Goal: Task Accomplishment & Management: Use online tool/utility

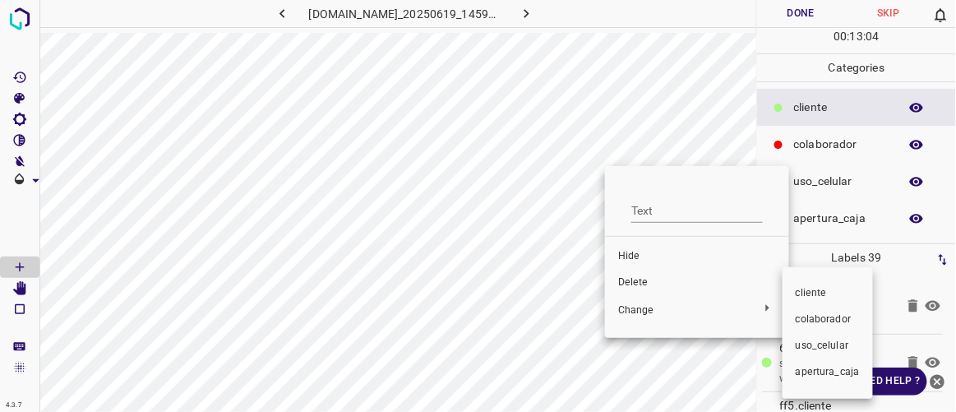
click at [635, 277] on div at bounding box center [478, 206] width 956 height 412
click at [633, 283] on div at bounding box center [478, 206] width 956 height 412
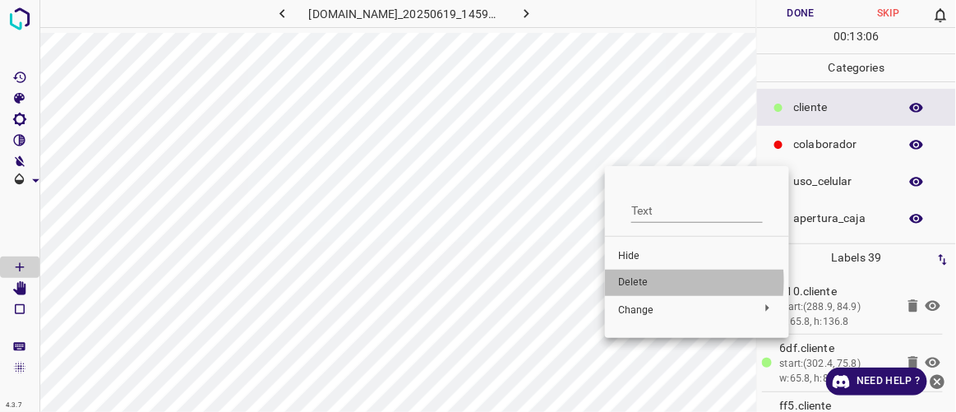
click at [630, 281] on span "Delete" at bounding box center [697, 282] width 158 height 15
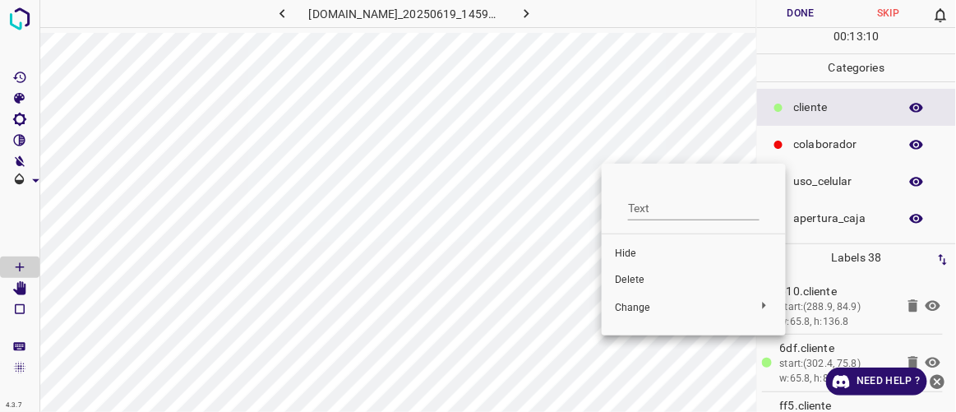
click at [632, 282] on span "Delete" at bounding box center [694, 280] width 158 height 15
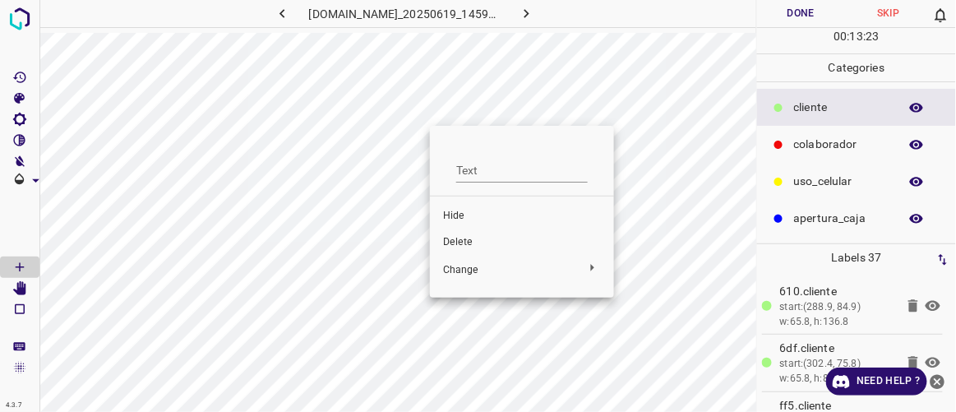
click at [460, 235] on span "Delete" at bounding box center [522, 242] width 158 height 15
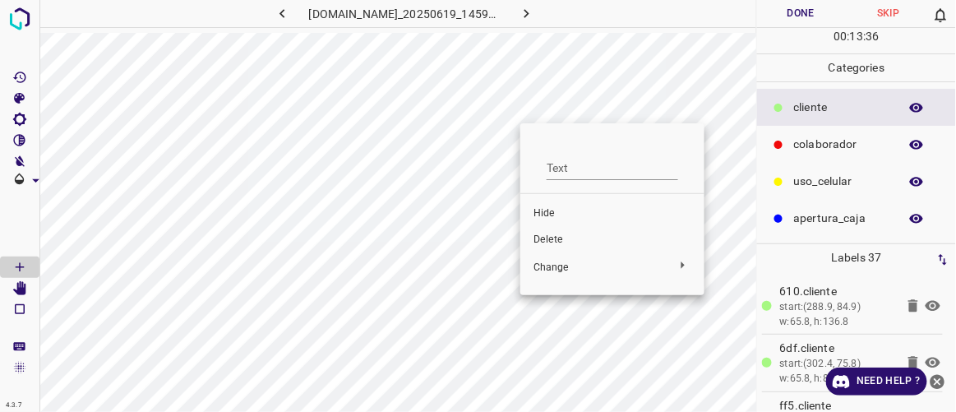
click at [552, 239] on span "Delete" at bounding box center [612, 240] width 158 height 15
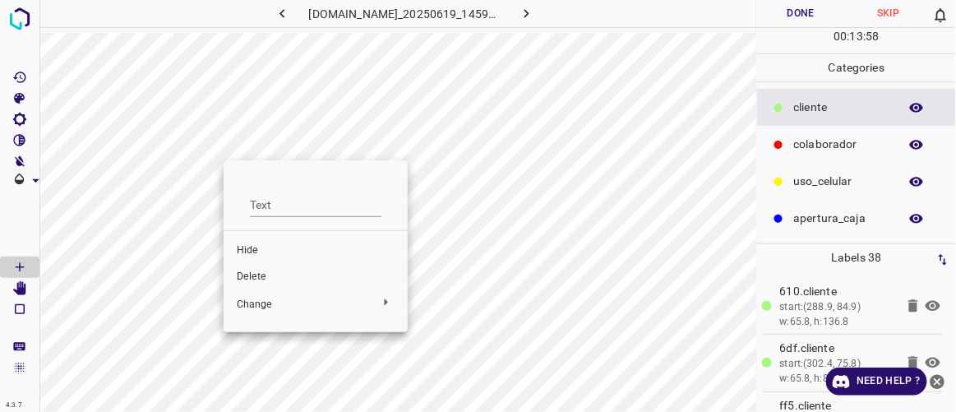
click at [254, 274] on span "Delete" at bounding box center [316, 277] width 158 height 15
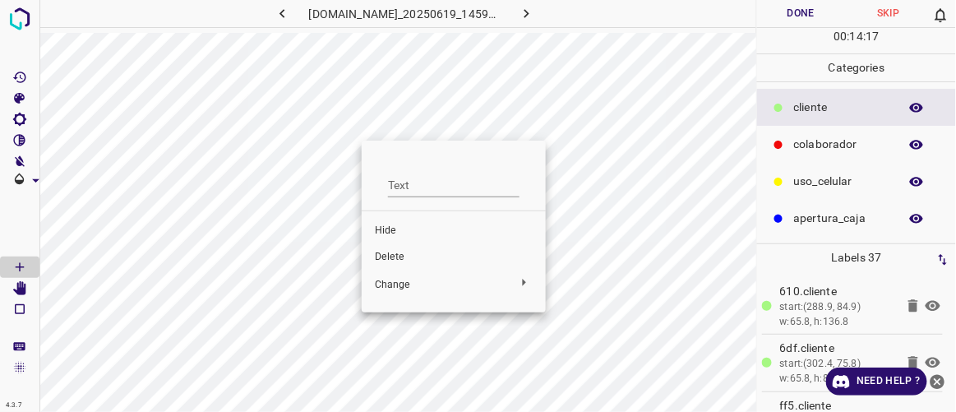
click at [386, 261] on span "Delete" at bounding box center [454, 257] width 158 height 15
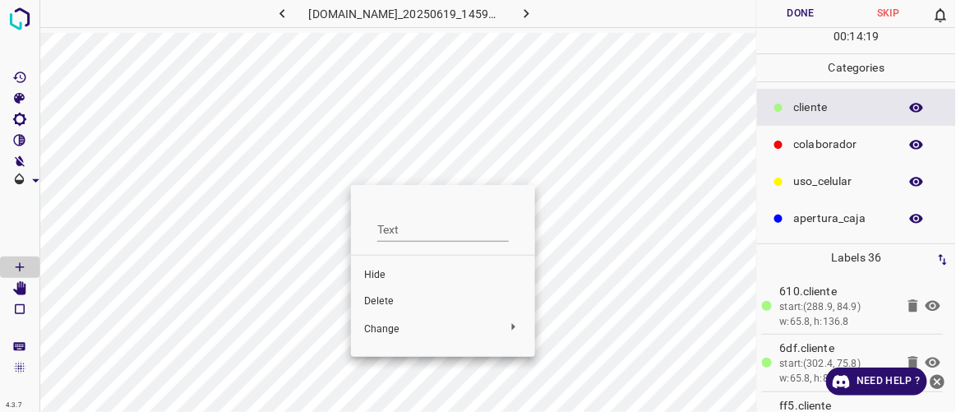
click at [372, 300] on span "Delete" at bounding box center [443, 301] width 158 height 15
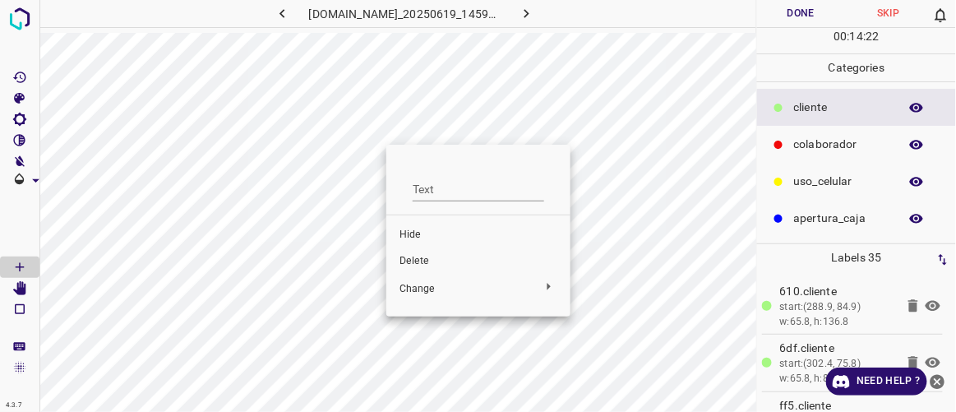
click at [415, 258] on span "Delete" at bounding box center [478, 261] width 158 height 15
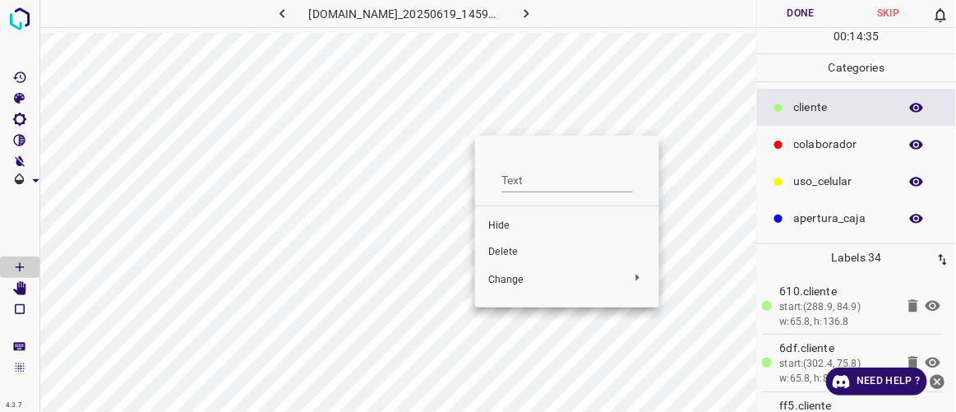
click at [506, 252] on span "Delete" at bounding box center [567, 252] width 158 height 15
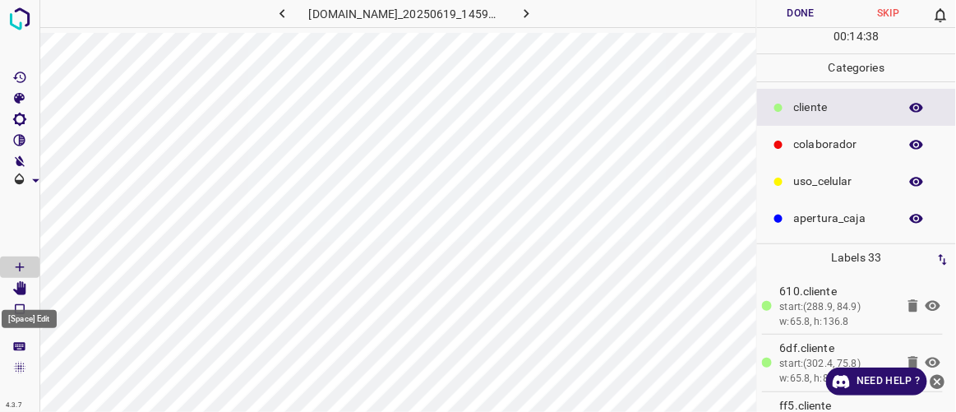
click at [19, 288] on icon "[Space] Edit" at bounding box center [19, 288] width 13 height 15
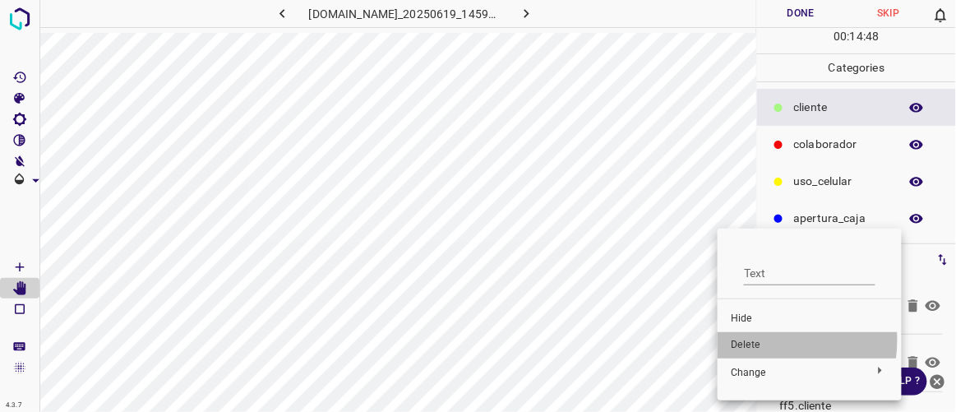
click at [752, 339] on span "Delete" at bounding box center [810, 345] width 158 height 15
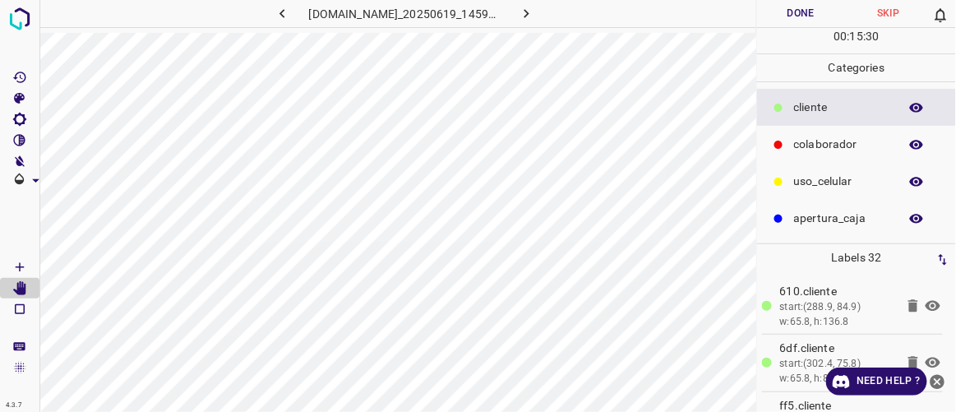
click at [794, 23] on button "Done" at bounding box center [800, 13] width 87 height 27
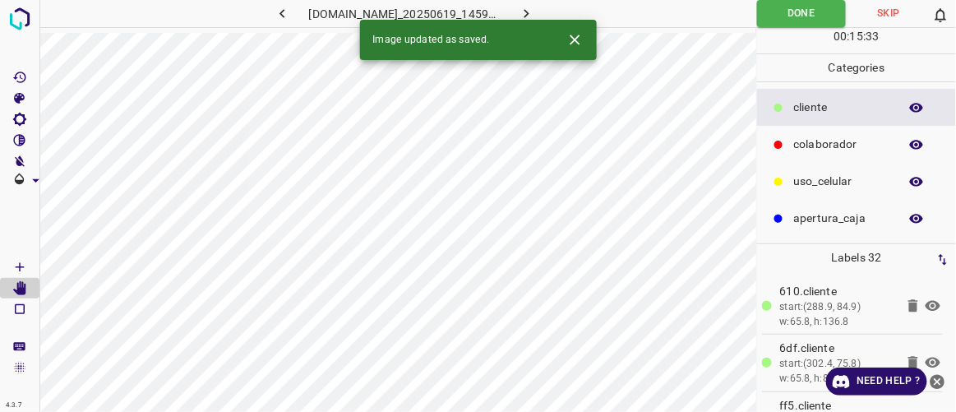
click at [535, 9] on icon "button" at bounding box center [526, 13] width 17 height 17
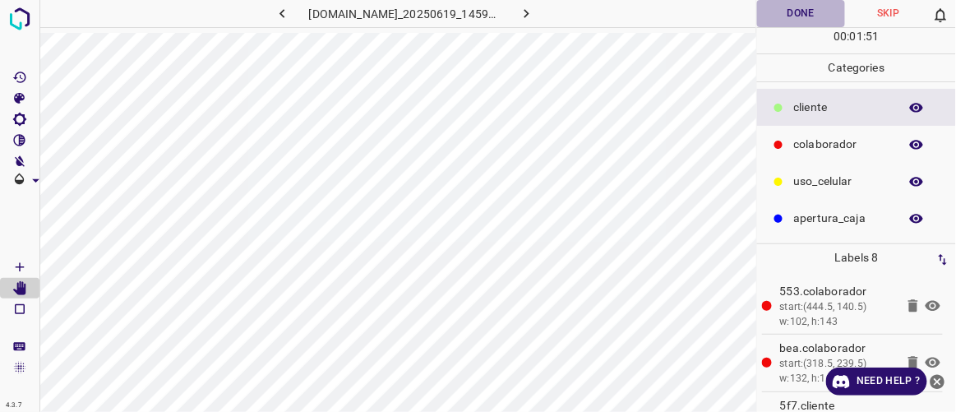
click at [799, 13] on button "Done" at bounding box center [800, 13] width 87 height 27
click at [553, 7] on button "button" at bounding box center [527, 13] width 53 height 27
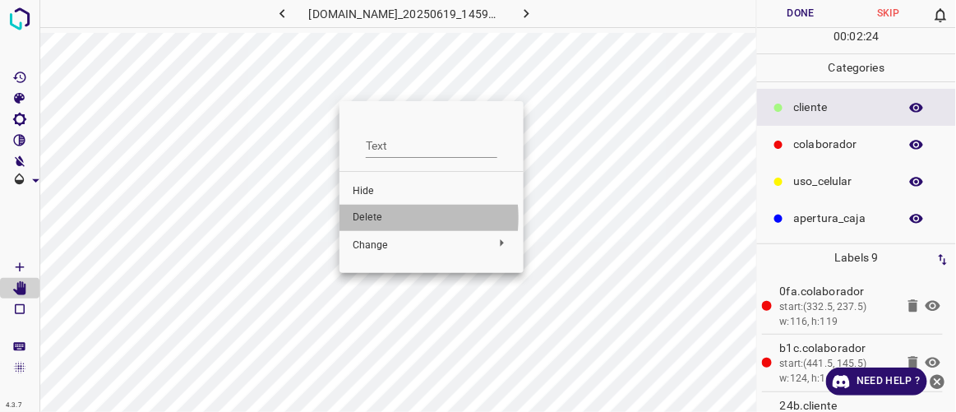
click at [377, 218] on span "Delete" at bounding box center [432, 217] width 158 height 15
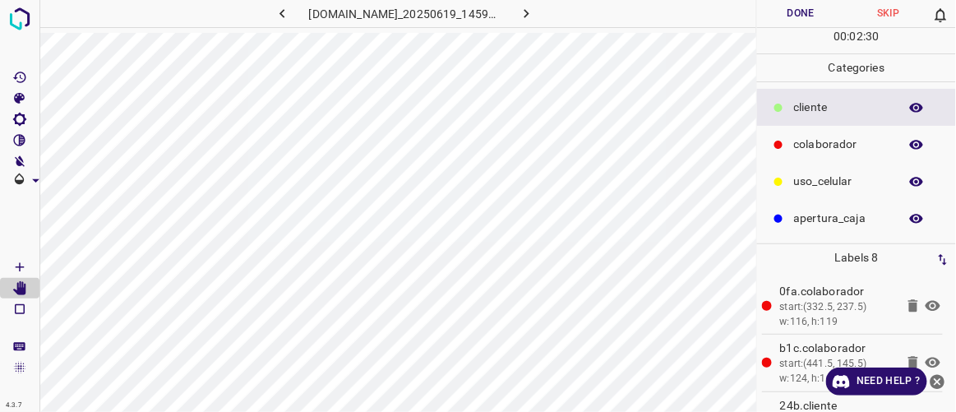
click at [804, 9] on button "Done" at bounding box center [800, 13] width 87 height 27
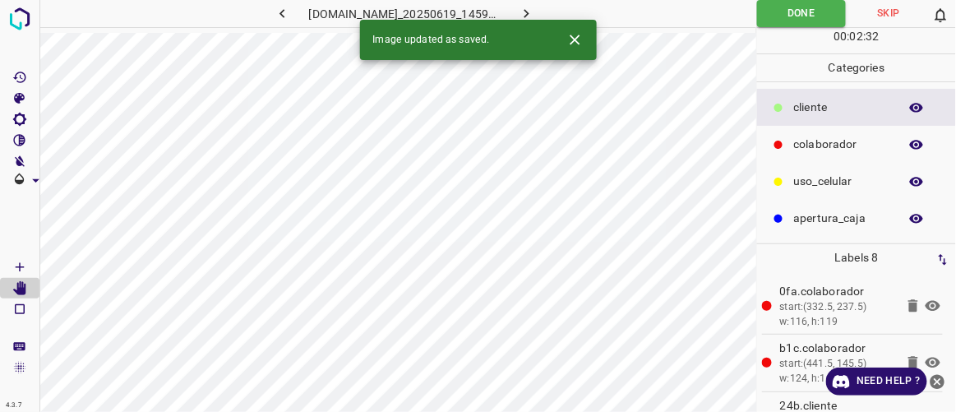
click at [553, 13] on button "button" at bounding box center [527, 13] width 53 height 27
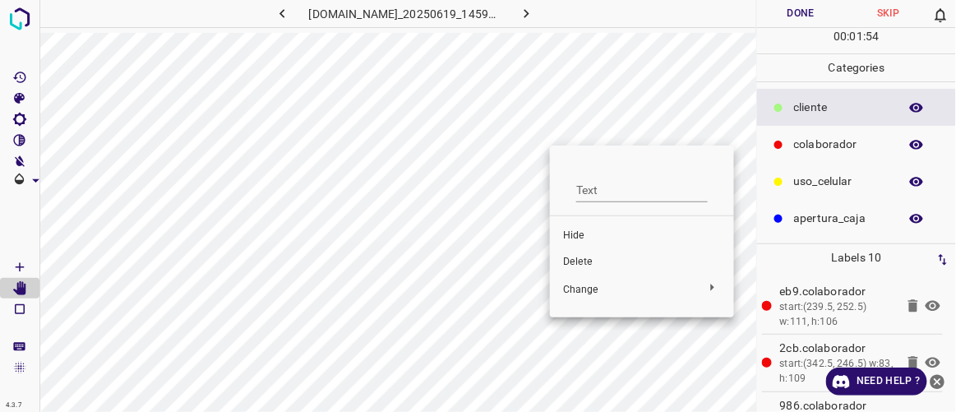
click at [585, 260] on span "Delete" at bounding box center [642, 262] width 158 height 15
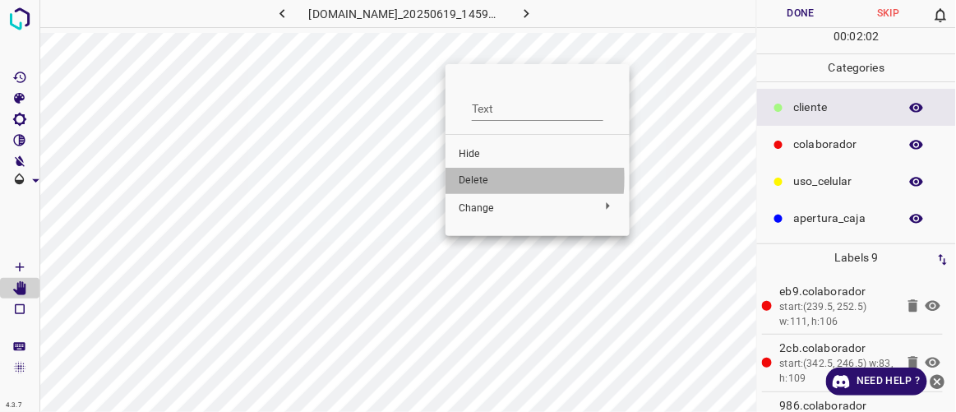
click at [465, 178] on span "Delete" at bounding box center [538, 180] width 158 height 15
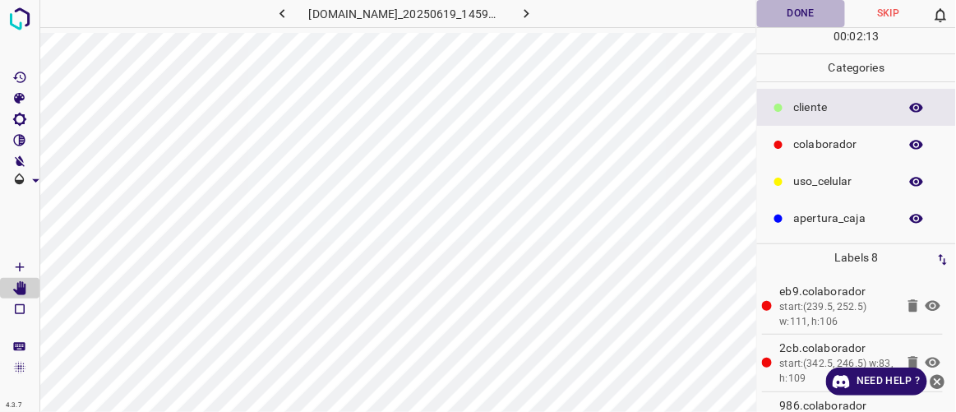
click at [823, 14] on button "Done" at bounding box center [800, 13] width 87 height 27
click at [535, 11] on icon "button" at bounding box center [526, 13] width 17 height 17
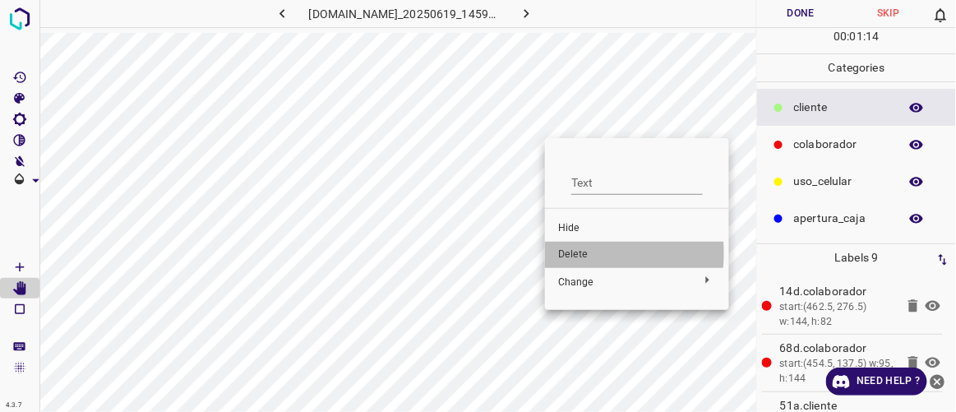
click at [558, 253] on span "Delete" at bounding box center [637, 254] width 158 height 15
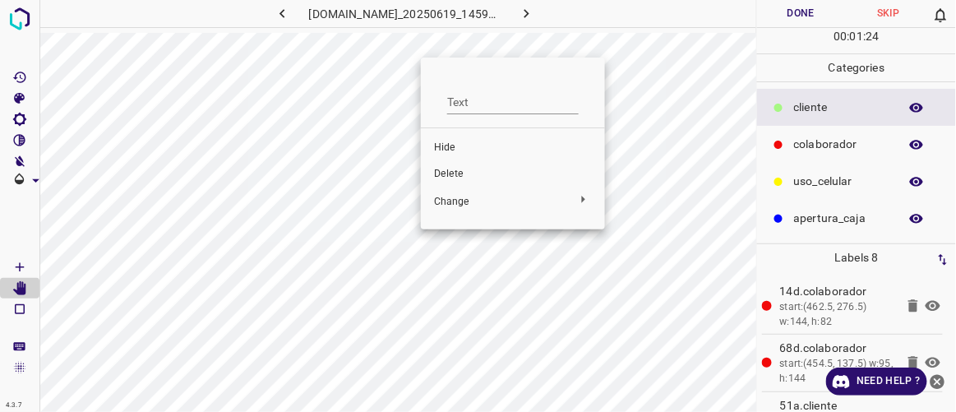
click at [456, 172] on span "Delete" at bounding box center [513, 174] width 158 height 15
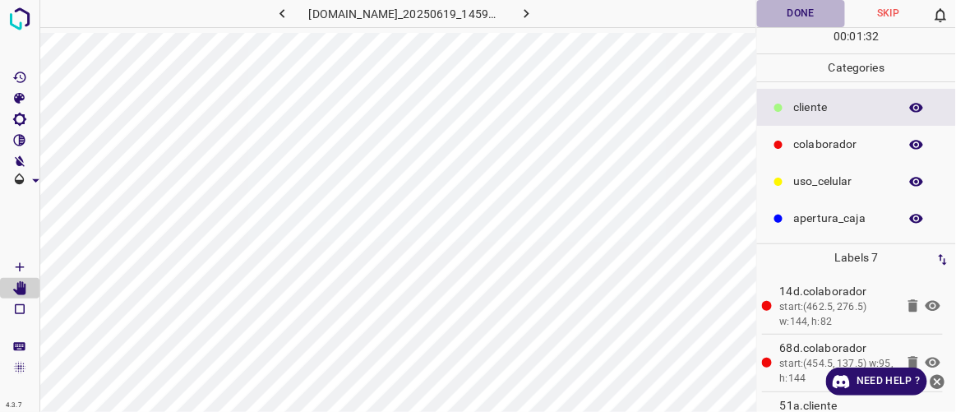
click at [822, 9] on button "Done" at bounding box center [800, 13] width 87 height 27
click at [535, 12] on icon "button" at bounding box center [526, 13] width 17 height 17
click at [821, 16] on button "Done" at bounding box center [800, 13] width 87 height 27
click at [553, 11] on button "button" at bounding box center [527, 13] width 53 height 27
click at [797, 7] on button "Done" at bounding box center [800, 13] width 87 height 27
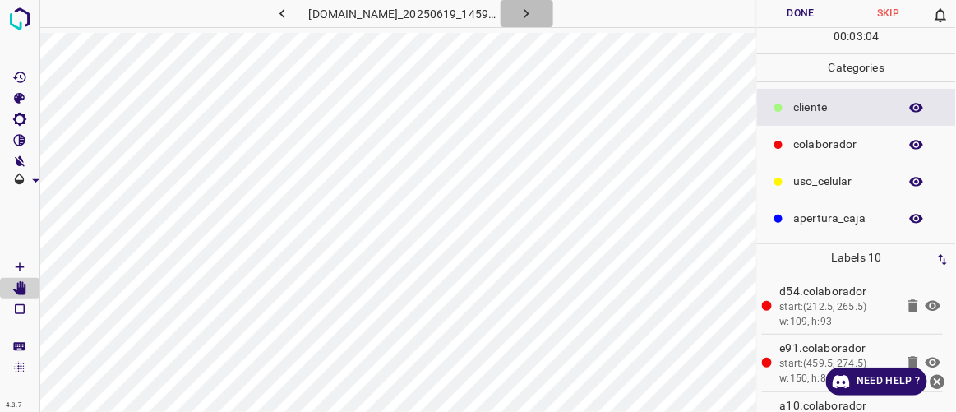
click at [535, 16] on icon "button" at bounding box center [526, 13] width 17 height 17
click at [788, 16] on button "Done" at bounding box center [800, 13] width 87 height 27
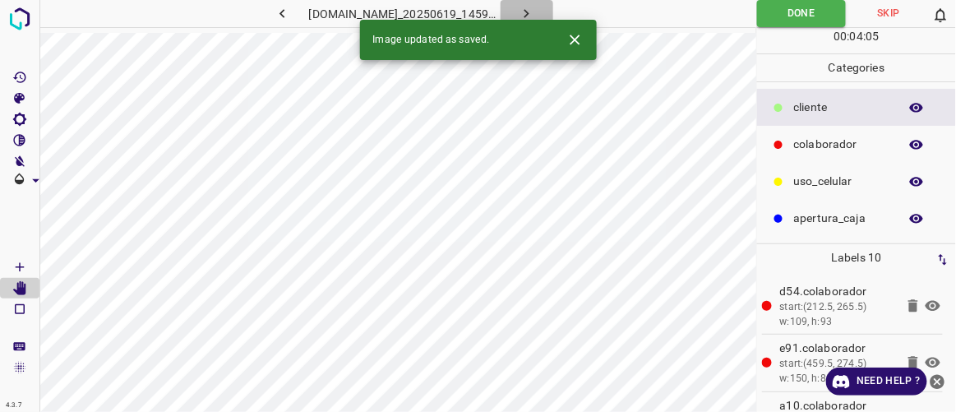
click at [535, 14] on icon "button" at bounding box center [526, 13] width 17 height 17
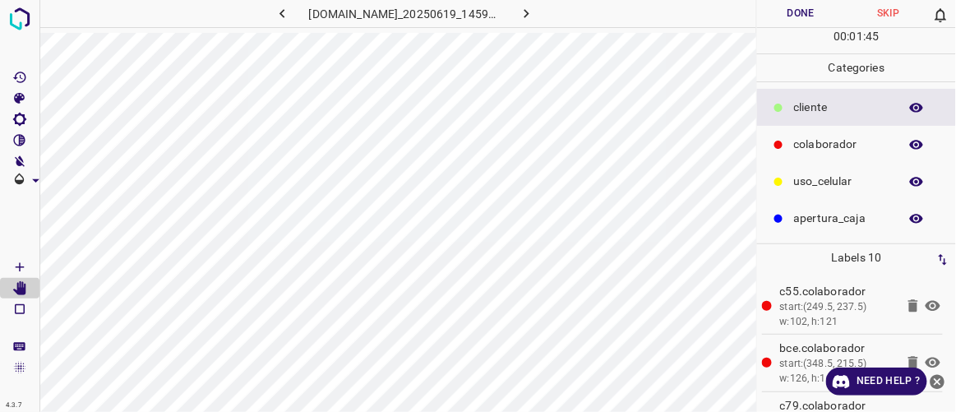
click at [802, 13] on button "Done" at bounding box center [800, 13] width 87 height 27
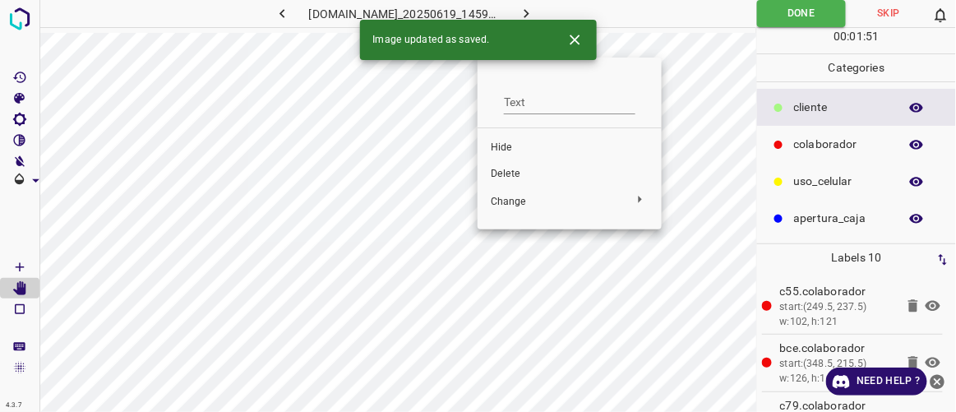
click at [512, 168] on span "Delete" at bounding box center [570, 174] width 158 height 15
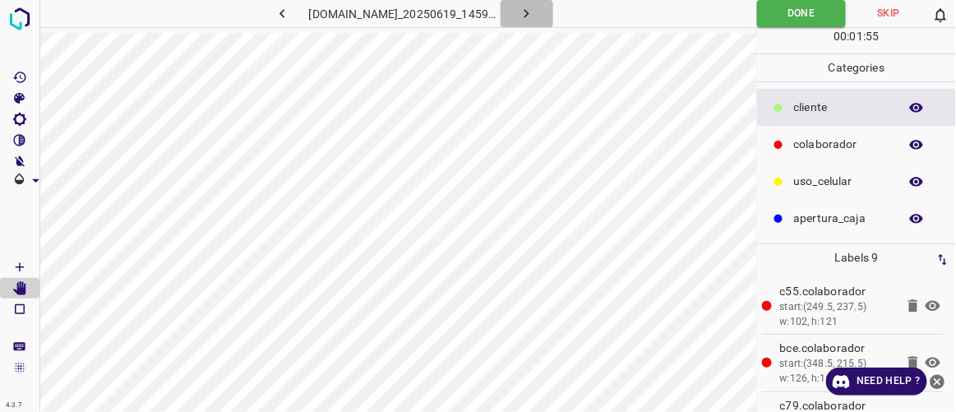
click at [535, 9] on icon "button" at bounding box center [526, 13] width 17 height 17
click at [801, 16] on button "Done" at bounding box center [800, 13] width 87 height 27
click at [535, 14] on icon "button" at bounding box center [526, 13] width 17 height 17
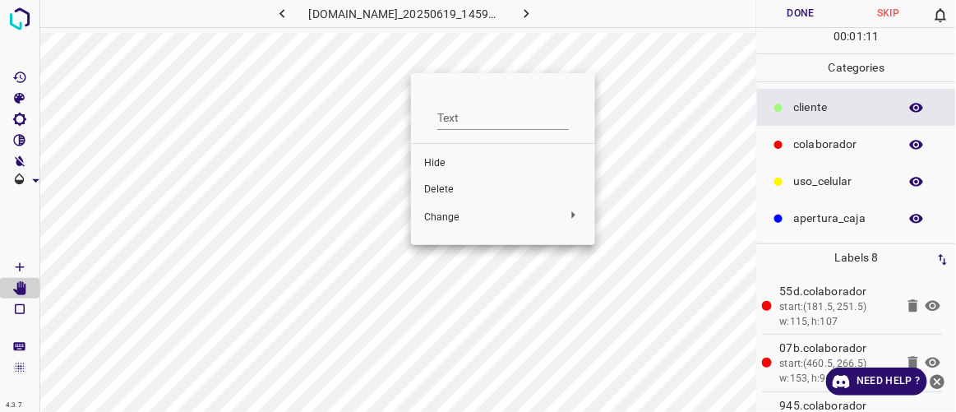
click at [447, 185] on span "Delete" at bounding box center [503, 189] width 158 height 15
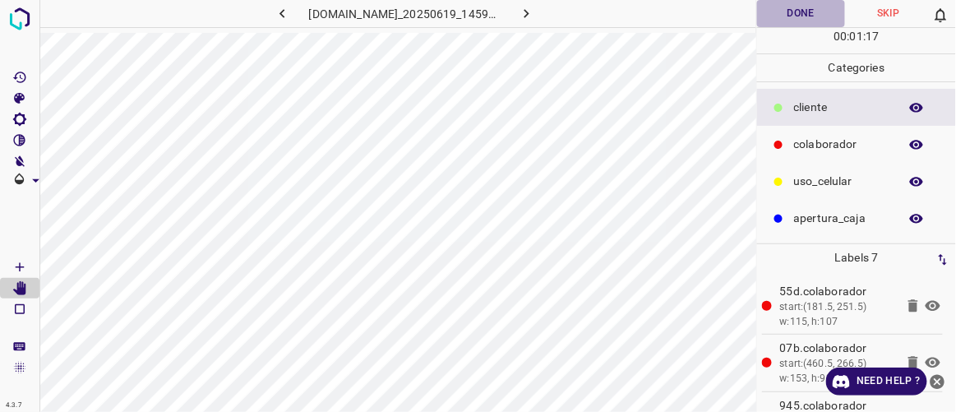
click at [812, 13] on button "Done" at bounding box center [800, 13] width 87 height 27
click at [535, 14] on icon "button" at bounding box center [526, 13] width 17 height 17
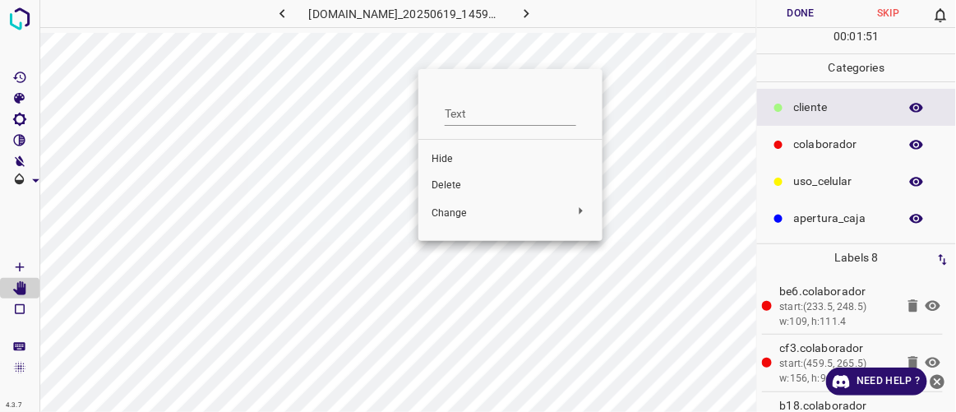
click at [445, 181] on span "Delete" at bounding box center [511, 185] width 158 height 15
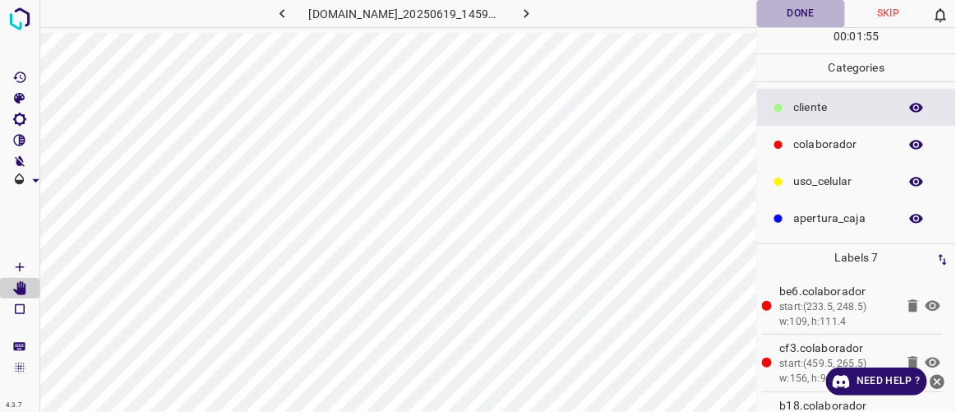
click at [818, 2] on button "Done" at bounding box center [800, 13] width 87 height 27
click at [793, 14] on button "Done" at bounding box center [801, 13] width 89 height 27
click at [535, 16] on icon "button" at bounding box center [526, 13] width 17 height 17
click at [799, 15] on button "Done" at bounding box center [800, 13] width 87 height 27
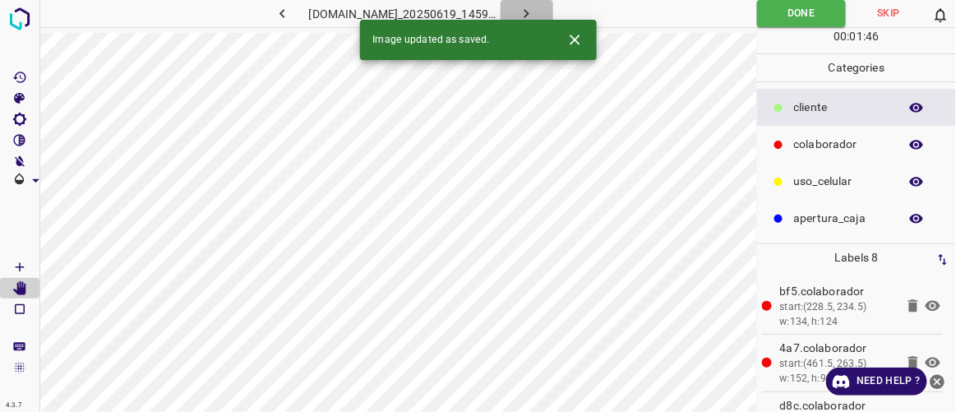
click at [535, 12] on icon "button" at bounding box center [526, 13] width 17 height 17
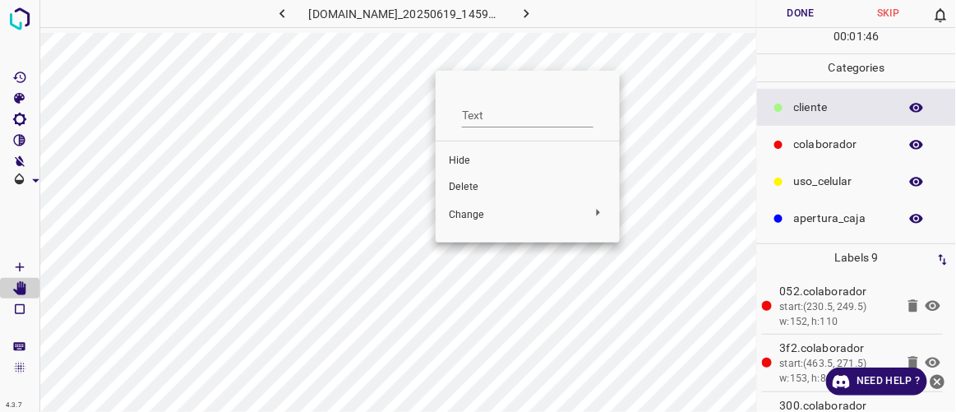
click at [469, 190] on span "Delete" at bounding box center [528, 187] width 158 height 15
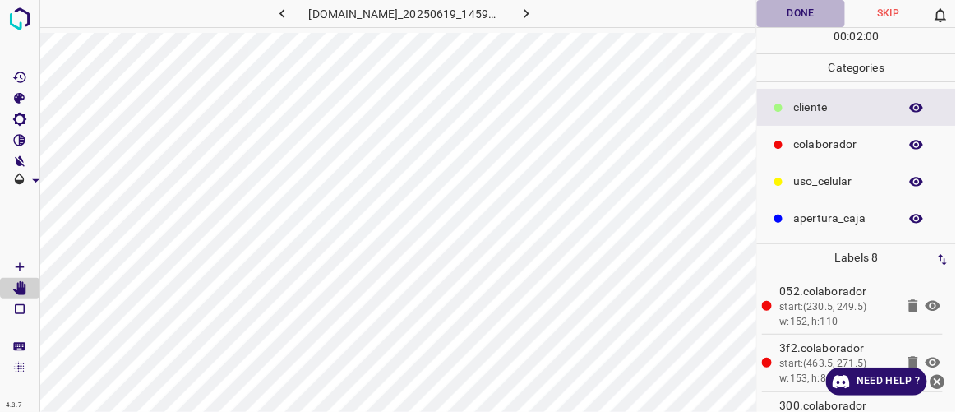
click at [815, 9] on button "Done" at bounding box center [800, 13] width 87 height 27
click at [535, 13] on icon "button" at bounding box center [526, 13] width 17 height 17
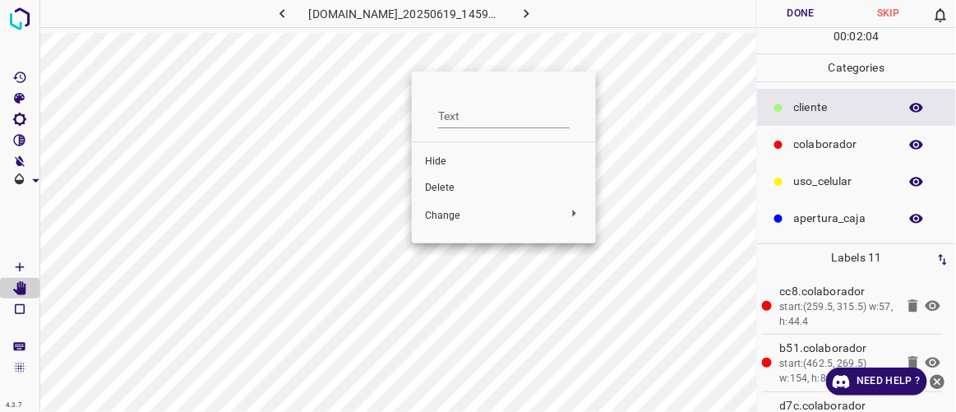
click at [449, 181] on span "Delete" at bounding box center [504, 188] width 158 height 15
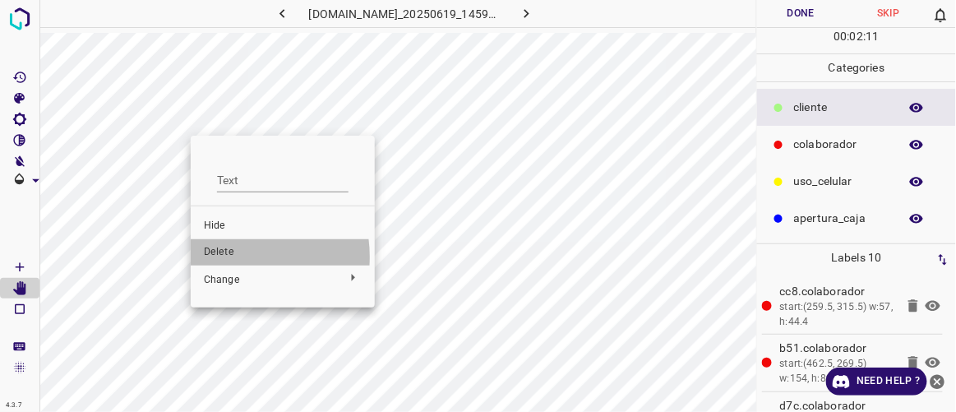
click at [228, 256] on span "Delete" at bounding box center [283, 252] width 158 height 15
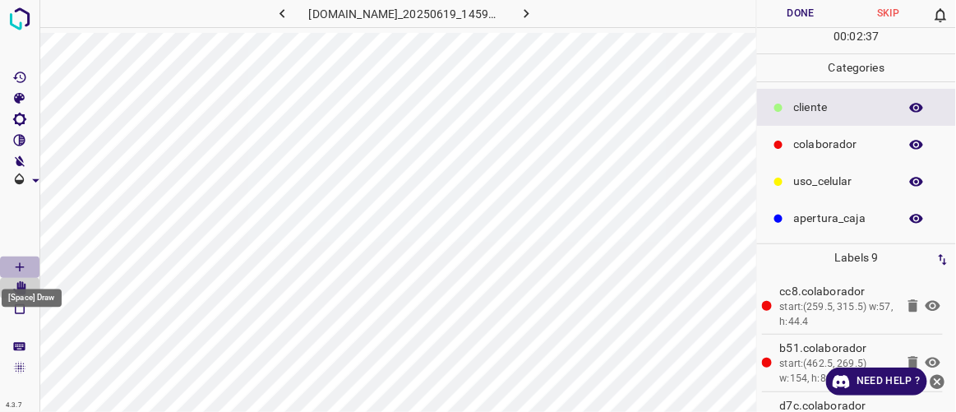
click at [21, 267] on icon "[Space] Draw" at bounding box center [20, 267] width 8 height 8
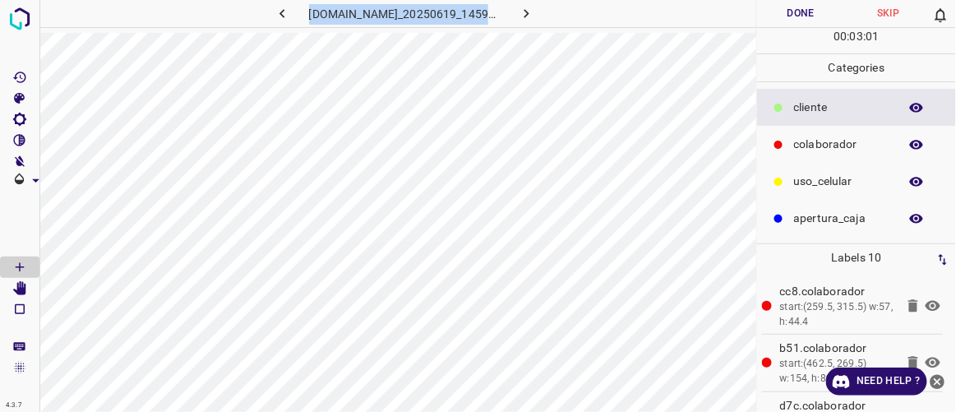
drag, startPoint x: 288, startPoint y: 13, endPoint x: 671, endPoint y: 27, distance: 383.3
click at [671, 27] on div "[DOMAIN_NAME]_20250619_145911_000001890.jpg" at bounding box center [397, 16] width 717 height 33
copy div "[DOMAIN_NAME]_20250619_145911_000001890.jpg"
click at [450, 16] on h6 "[DOMAIN_NAME]_20250619_145911_000001890.jpg" at bounding box center [405, 15] width 192 height 23
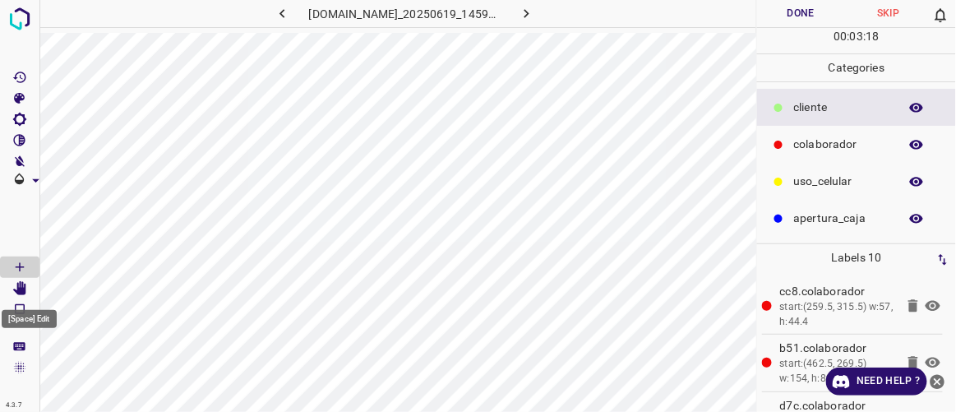
click at [21, 290] on icon "[Space] Edit" at bounding box center [19, 288] width 13 height 15
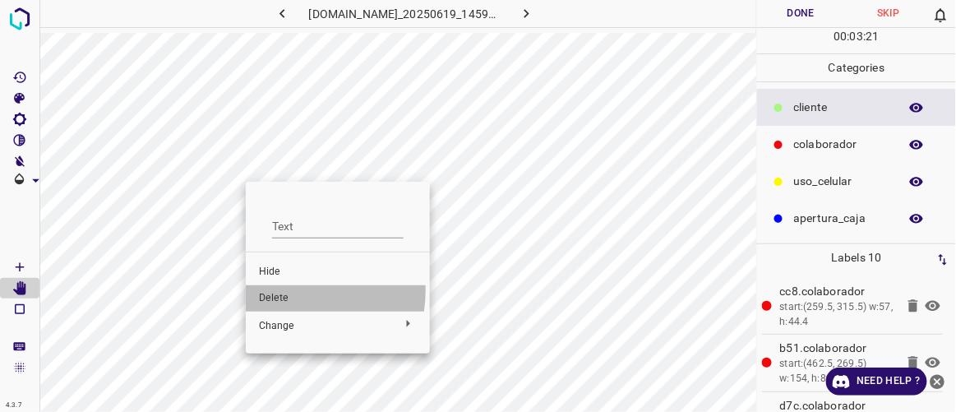
click at [275, 290] on li "Delete" at bounding box center [338, 298] width 184 height 26
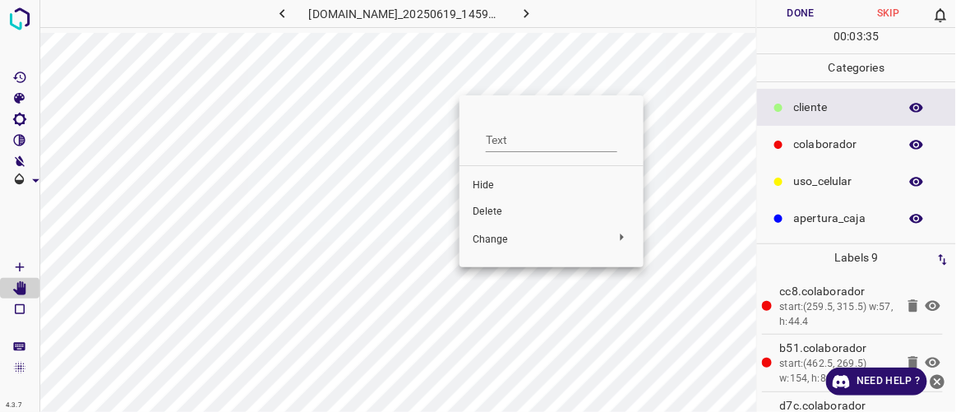
click at [489, 205] on span "Delete" at bounding box center [552, 212] width 158 height 15
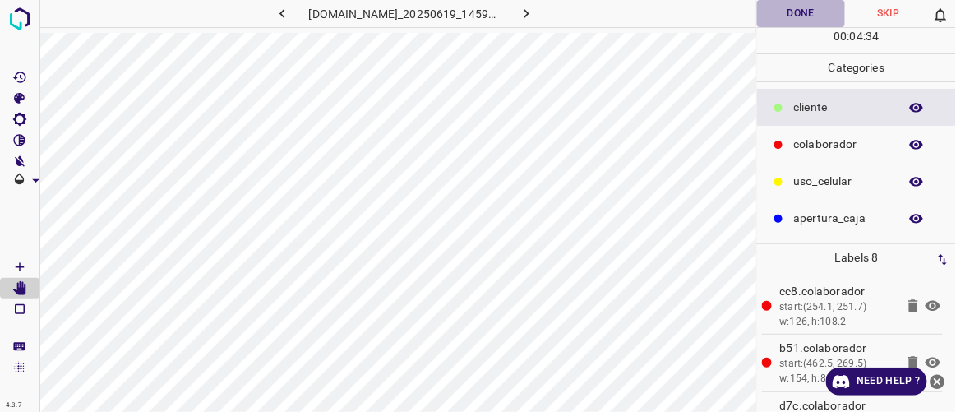
click at [810, 21] on button "Done" at bounding box center [800, 13] width 87 height 27
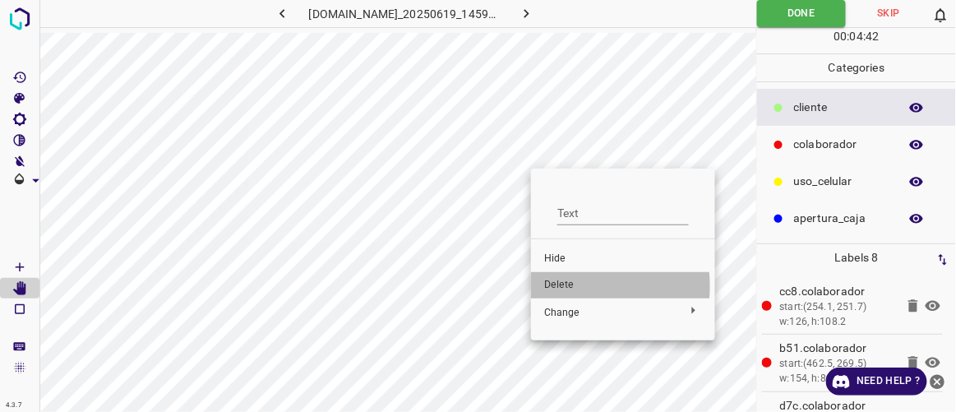
click at [555, 286] on span "Delete" at bounding box center [623, 285] width 158 height 15
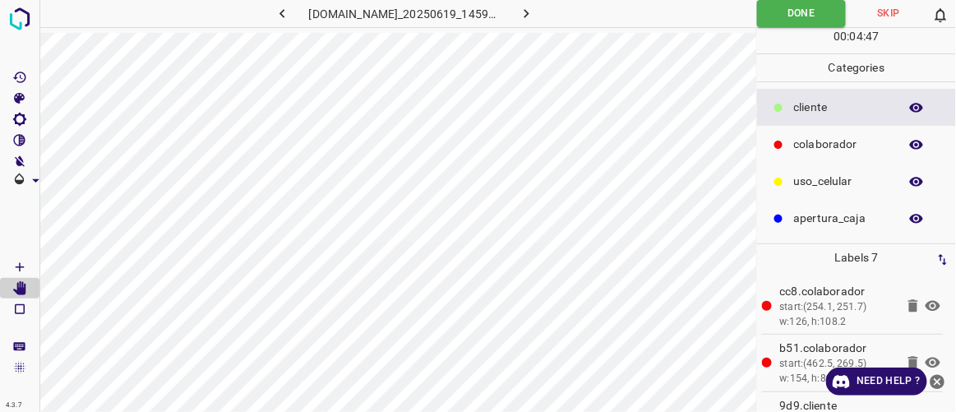
click at [814, 138] on p "colaborador" at bounding box center [842, 144] width 96 height 17
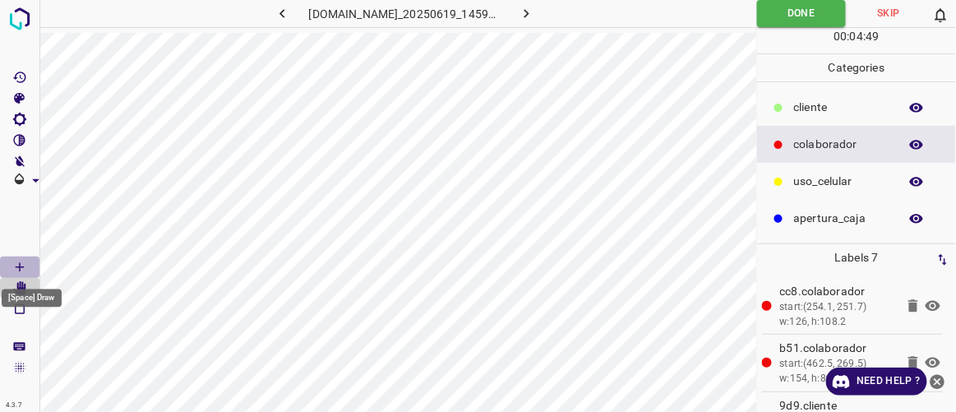
click at [21, 263] on icon "[Space] Draw" at bounding box center [19, 267] width 15 height 15
click at [553, 16] on button "button" at bounding box center [527, 13] width 53 height 27
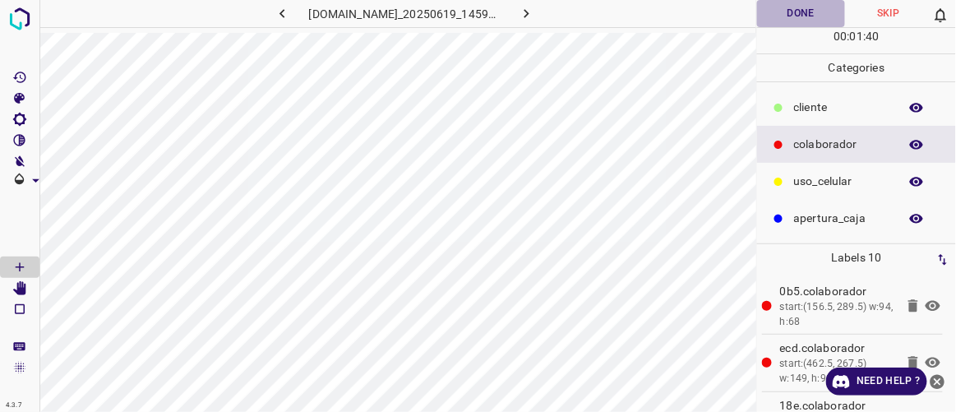
click at [806, 21] on button "Done" at bounding box center [800, 13] width 87 height 27
click at [535, 18] on icon "button" at bounding box center [526, 13] width 17 height 17
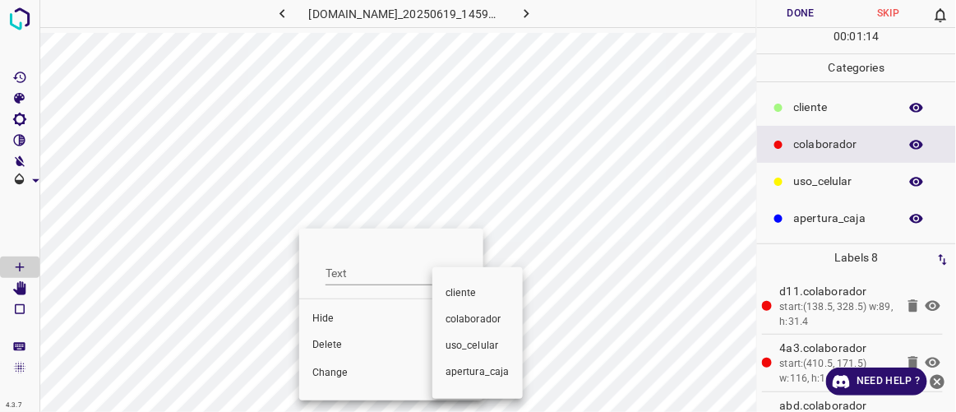
click at [330, 349] on div at bounding box center [478, 206] width 956 height 412
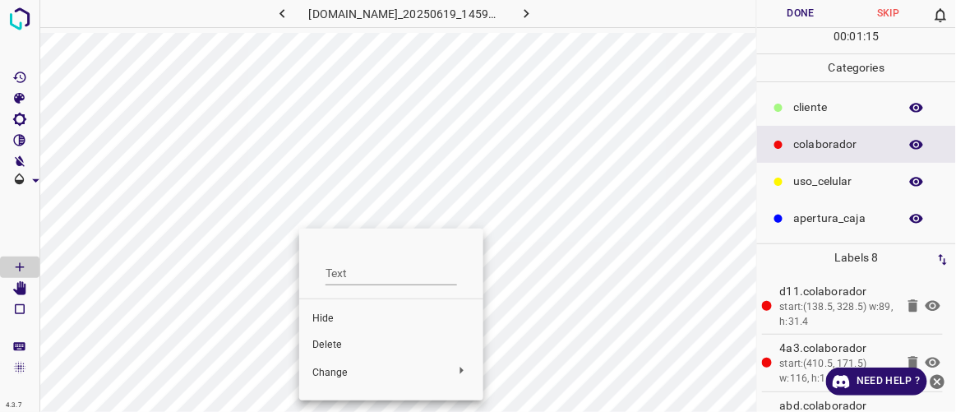
click at [332, 346] on span "Delete" at bounding box center [391, 345] width 158 height 15
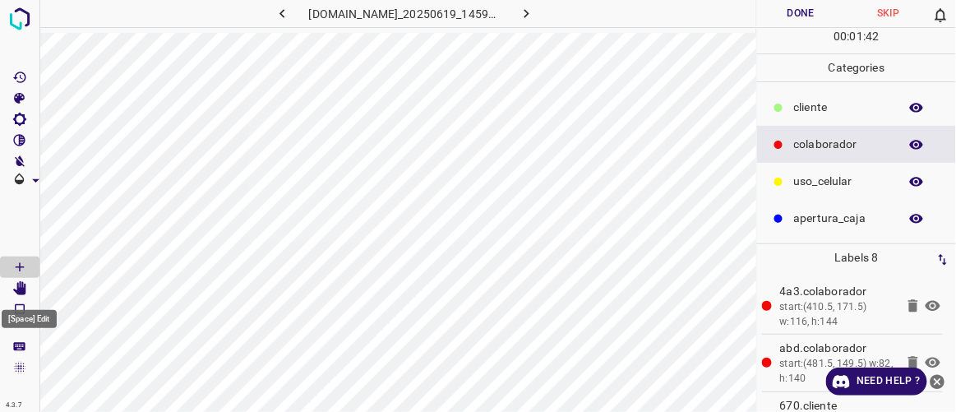
click at [20, 286] on icon "[Space] Edit" at bounding box center [19, 288] width 13 height 15
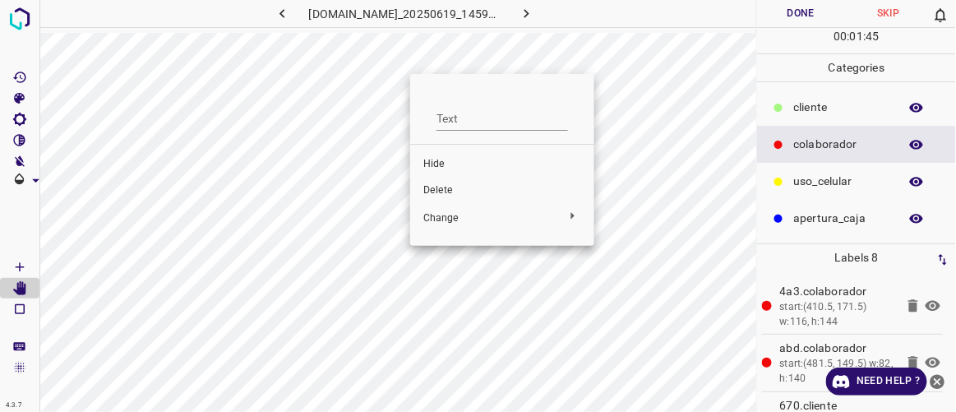
click at [436, 187] on span "Delete" at bounding box center [502, 190] width 158 height 15
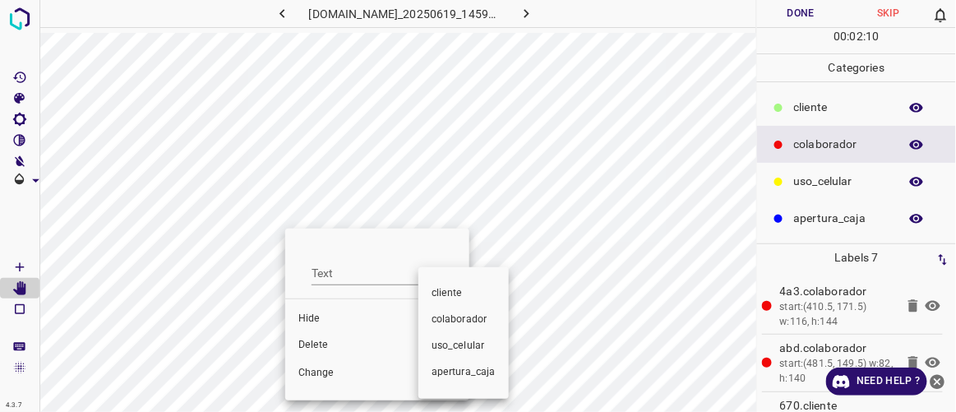
click at [334, 347] on div at bounding box center [478, 206] width 956 height 412
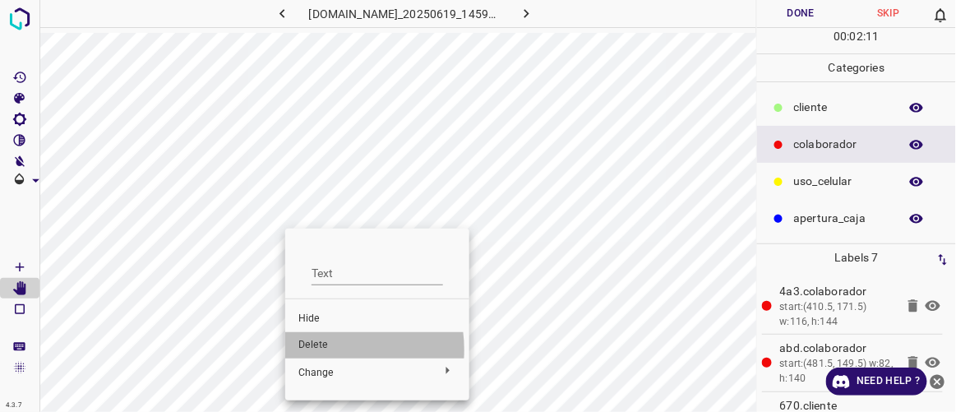
click at [320, 349] on span "Delete" at bounding box center [377, 345] width 158 height 15
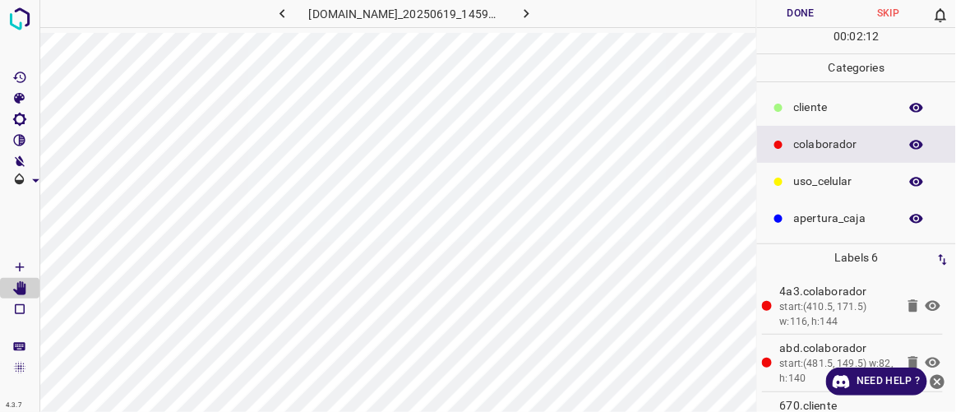
click at [799, 7] on button "Done" at bounding box center [800, 13] width 87 height 27
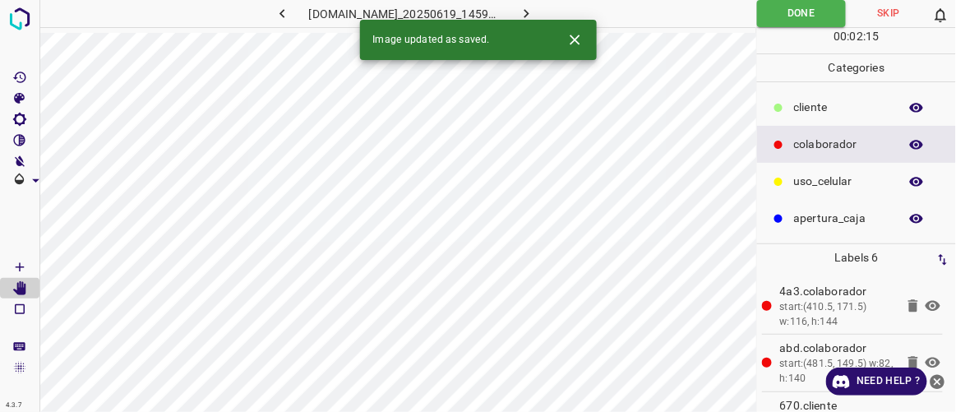
click at [535, 11] on icon "button" at bounding box center [526, 13] width 17 height 17
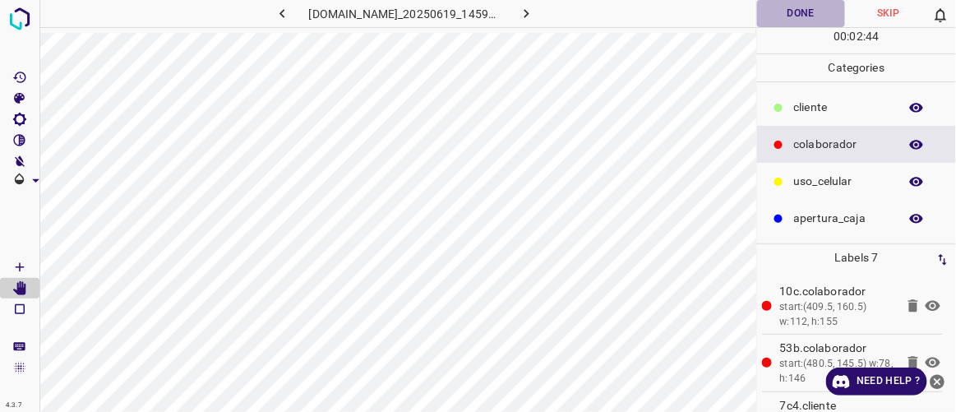
click at [809, 14] on button "Done" at bounding box center [800, 13] width 87 height 27
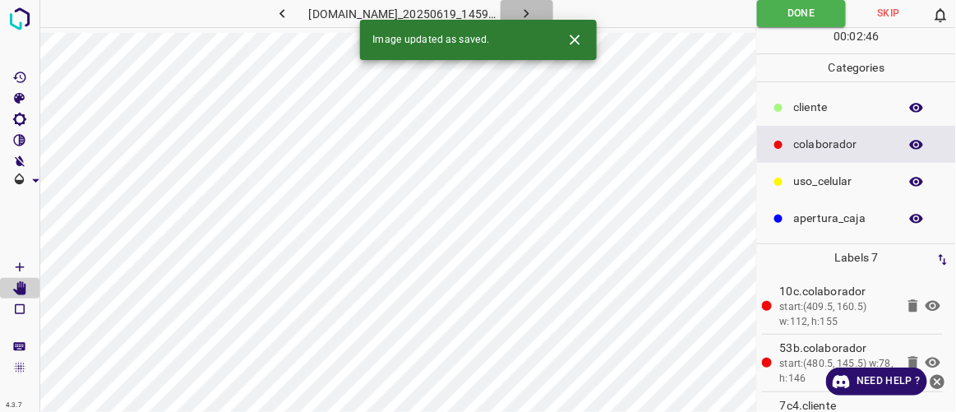
click at [553, 13] on button "button" at bounding box center [527, 13] width 53 height 27
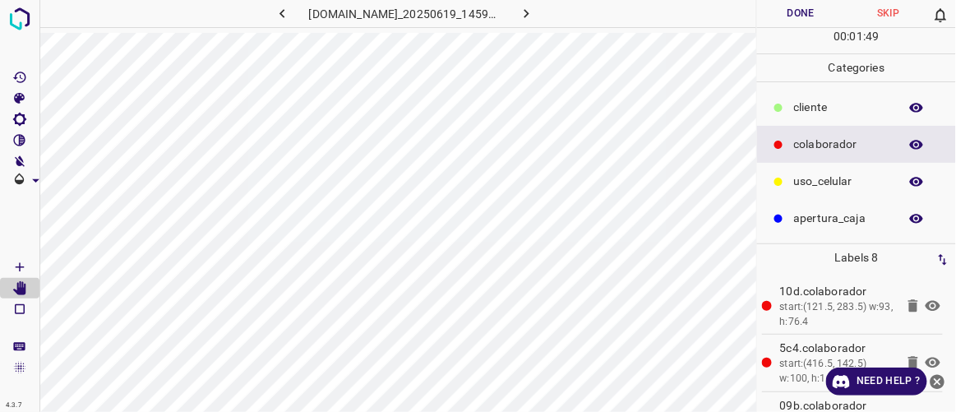
click at [805, 7] on button "Done" at bounding box center [800, 13] width 87 height 27
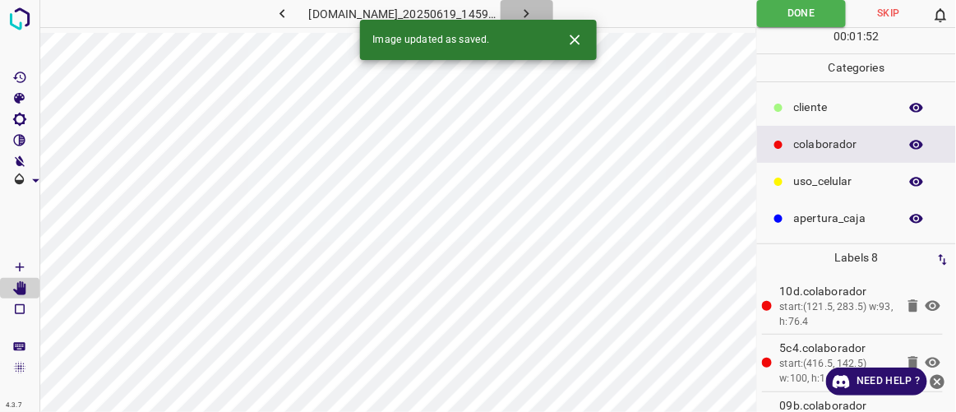
click at [535, 9] on icon "button" at bounding box center [526, 13] width 17 height 17
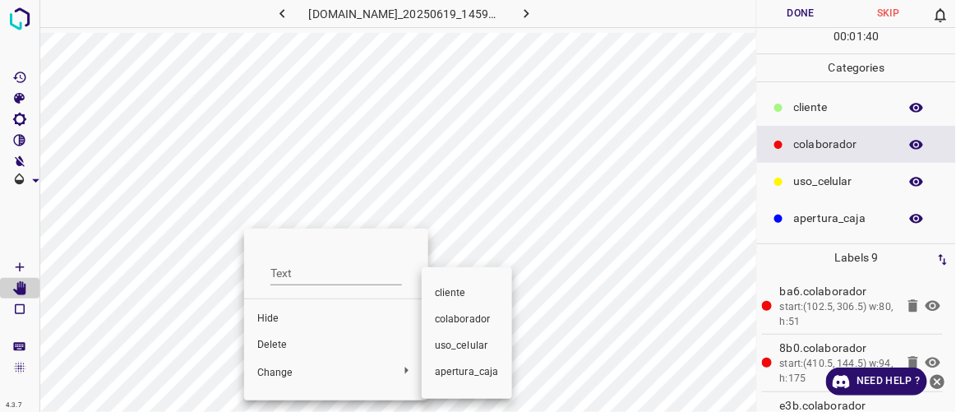
click at [275, 343] on div at bounding box center [478, 206] width 956 height 412
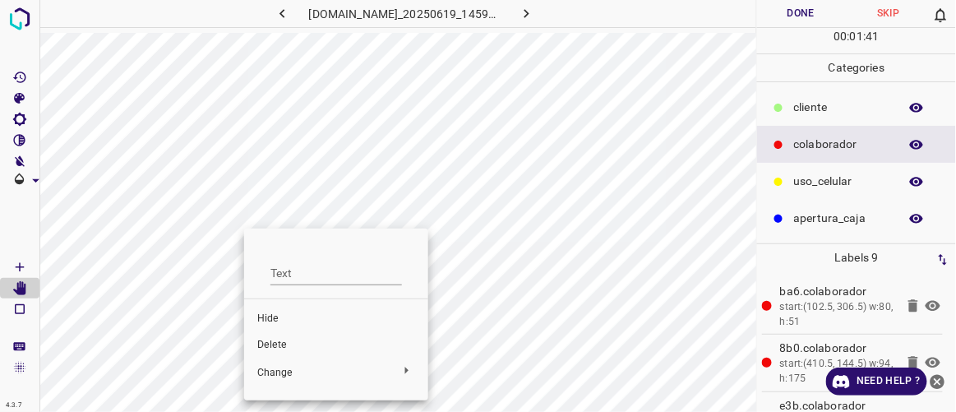
click at [277, 342] on span "Delete" at bounding box center [336, 345] width 158 height 15
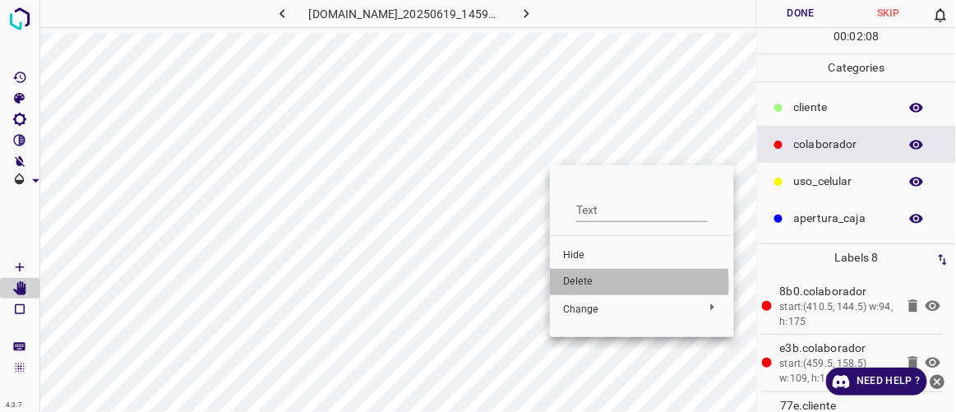
click at [579, 284] on span "Delete" at bounding box center [642, 282] width 158 height 15
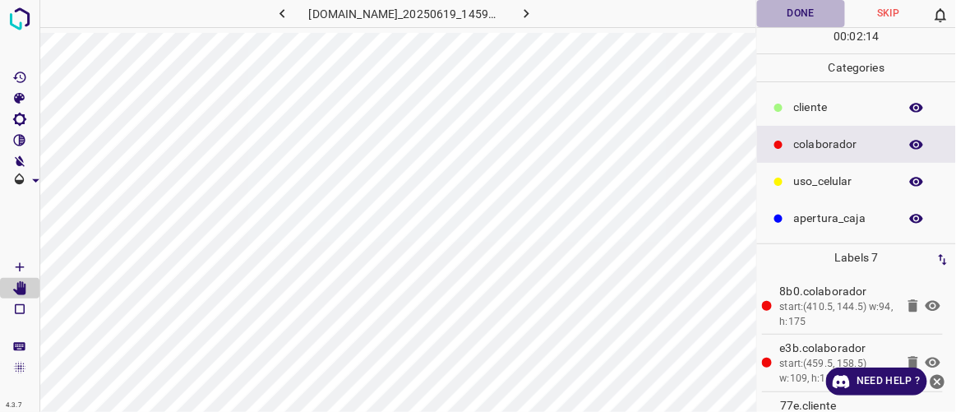
click at [809, 7] on button "Done" at bounding box center [800, 13] width 87 height 27
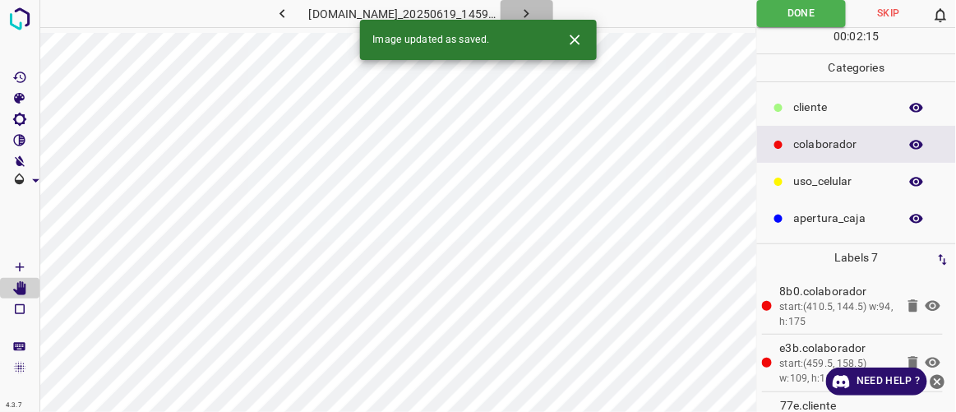
click at [535, 11] on icon "button" at bounding box center [526, 13] width 17 height 17
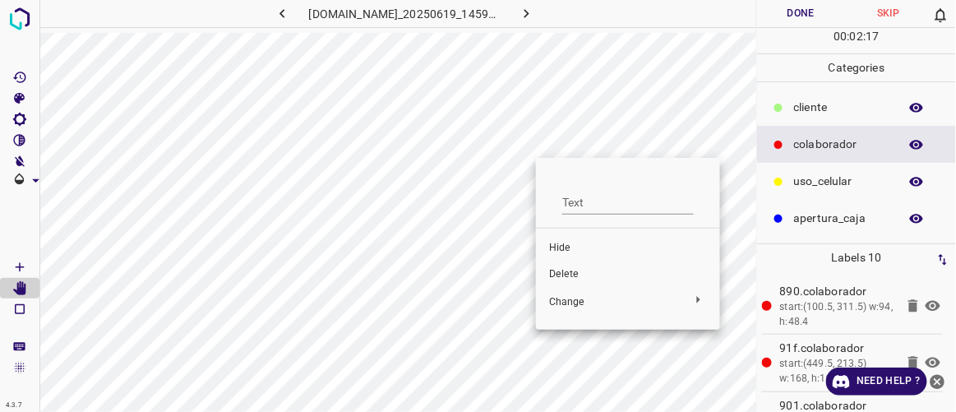
click at [519, 185] on div at bounding box center [478, 206] width 956 height 412
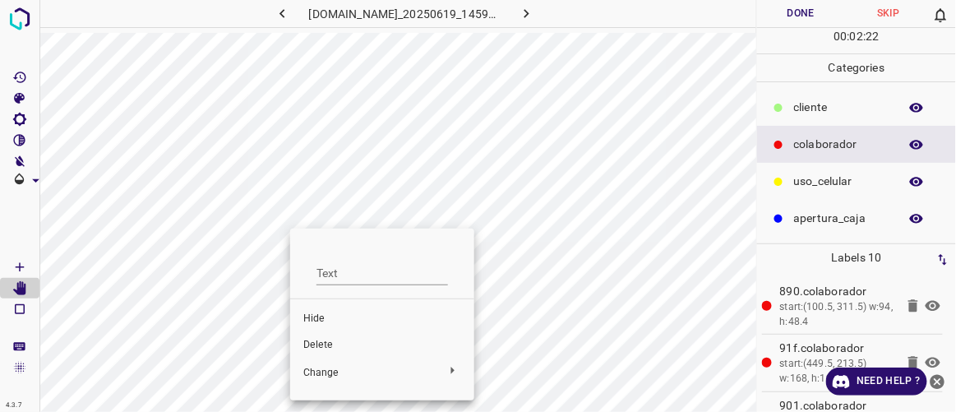
click at [321, 348] on span "Delete" at bounding box center [382, 345] width 158 height 15
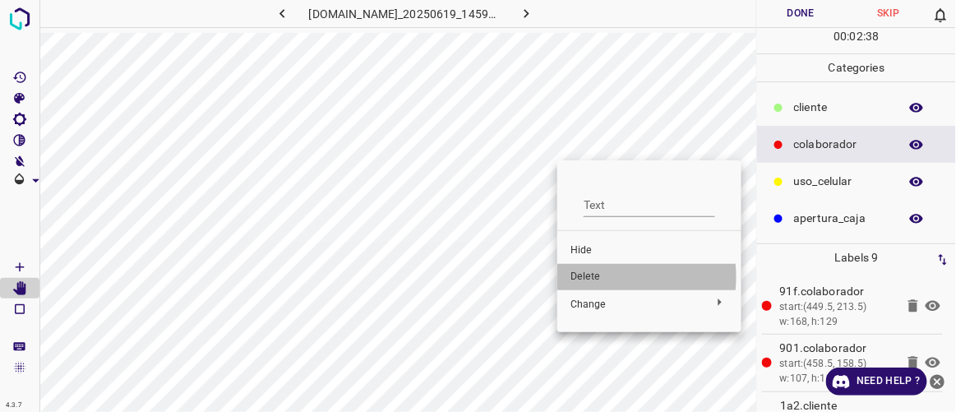
click at [595, 277] on span "Delete" at bounding box center [649, 277] width 158 height 15
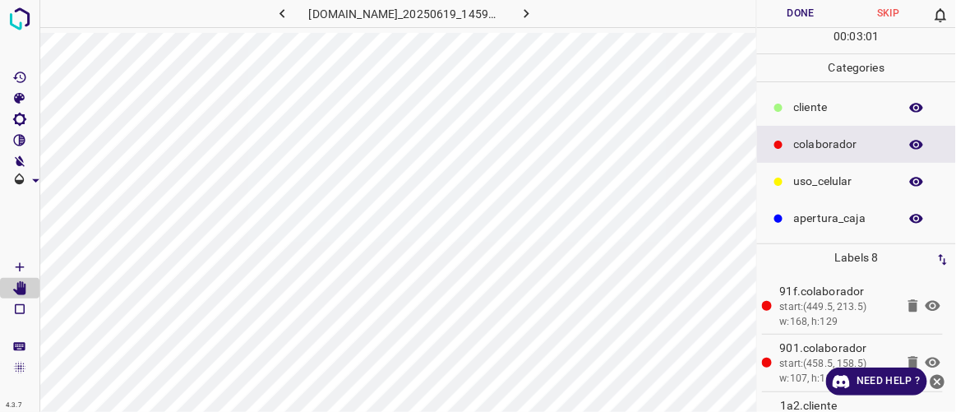
click at [789, 18] on button "Done" at bounding box center [800, 13] width 87 height 27
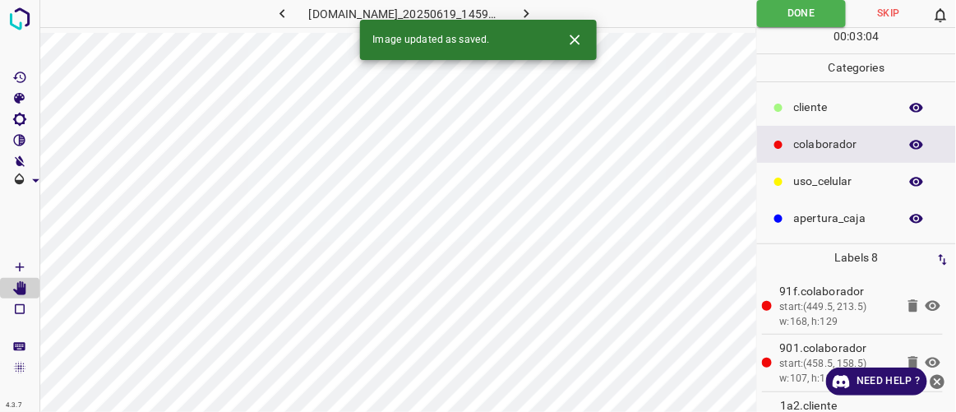
click at [535, 7] on icon "button" at bounding box center [526, 13] width 17 height 17
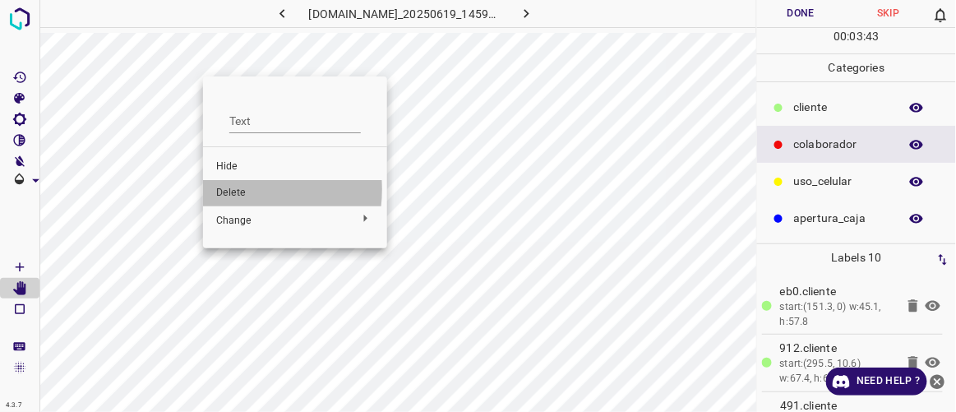
click at [239, 189] on span "Delete" at bounding box center [295, 193] width 158 height 15
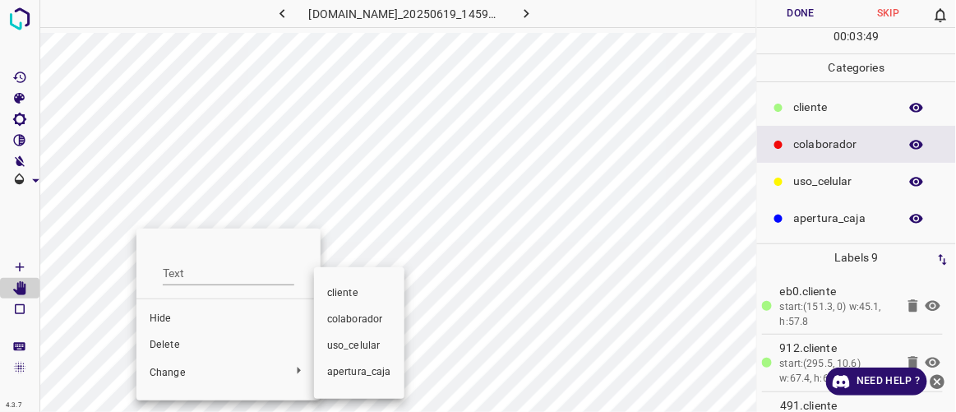
click at [177, 352] on div at bounding box center [478, 206] width 956 height 412
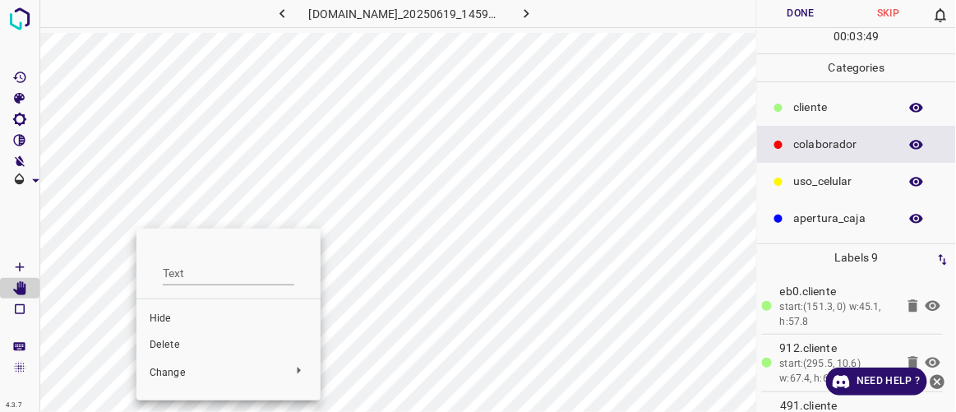
click at [183, 344] on span "Delete" at bounding box center [229, 345] width 158 height 15
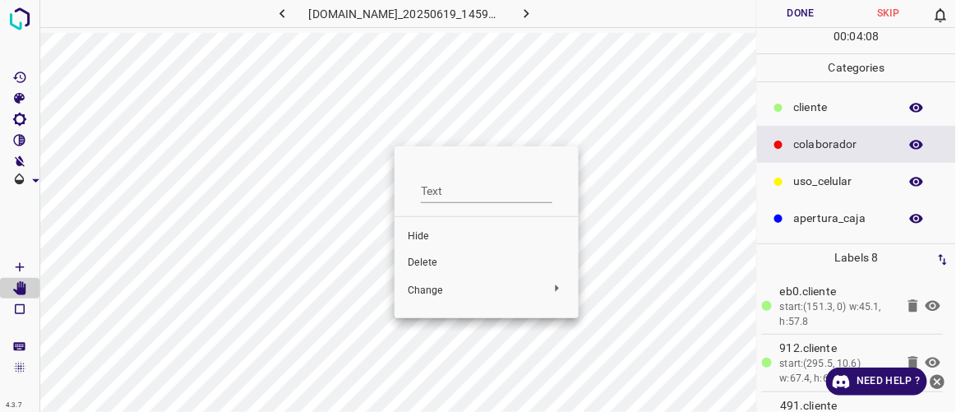
click at [431, 262] on span "Delete" at bounding box center [487, 263] width 158 height 15
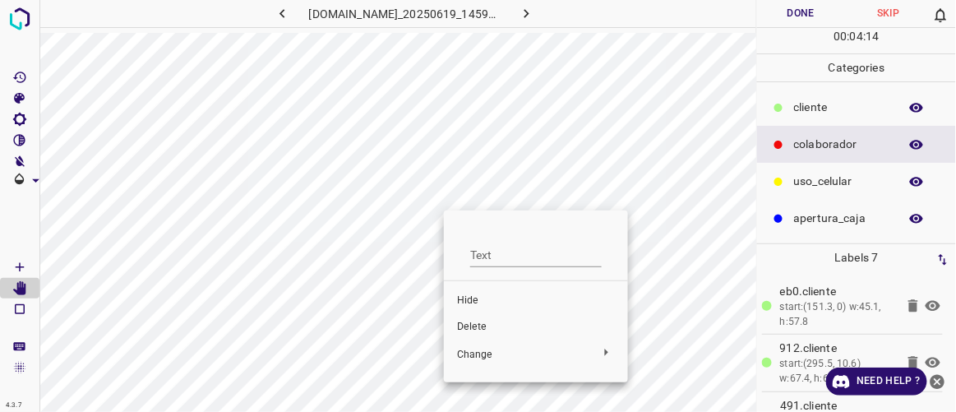
click at [473, 320] on span "Delete" at bounding box center [536, 327] width 158 height 15
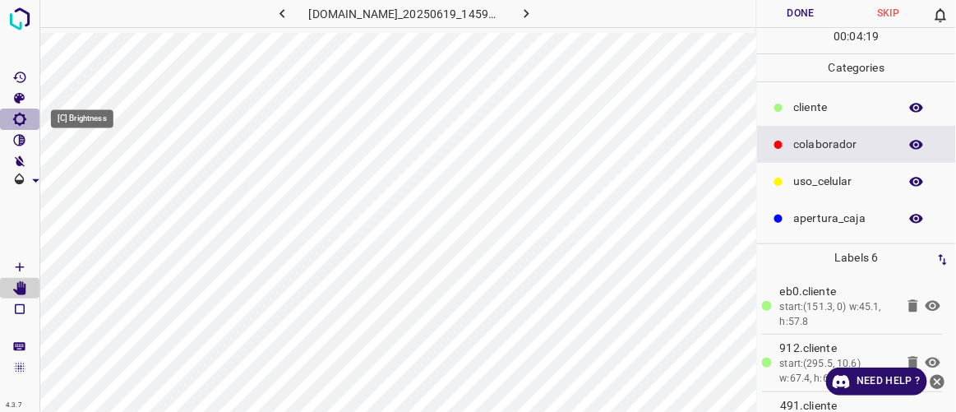
click at [27, 115] on Brightness"] "[C] Brightness" at bounding box center [19, 118] width 39 height 21
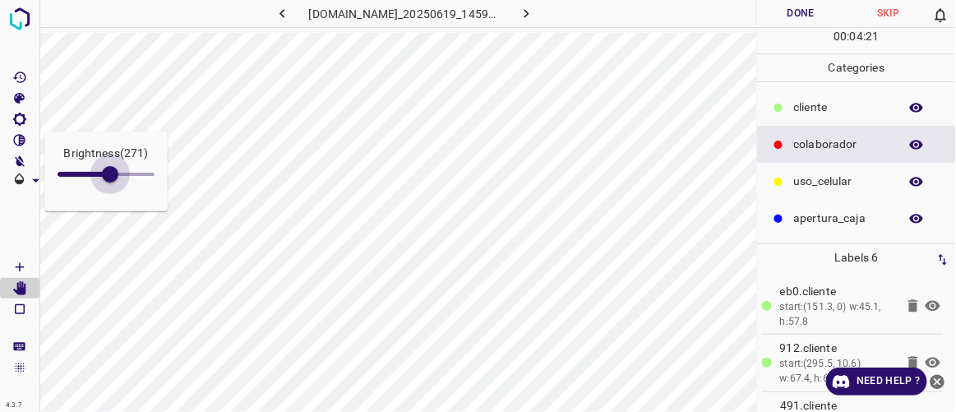
type input "280"
drag, startPoint x: 89, startPoint y: 176, endPoint x: 112, endPoint y: 191, distance: 27.4
click at [112, 182] on span at bounding box center [110, 174] width 16 height 16
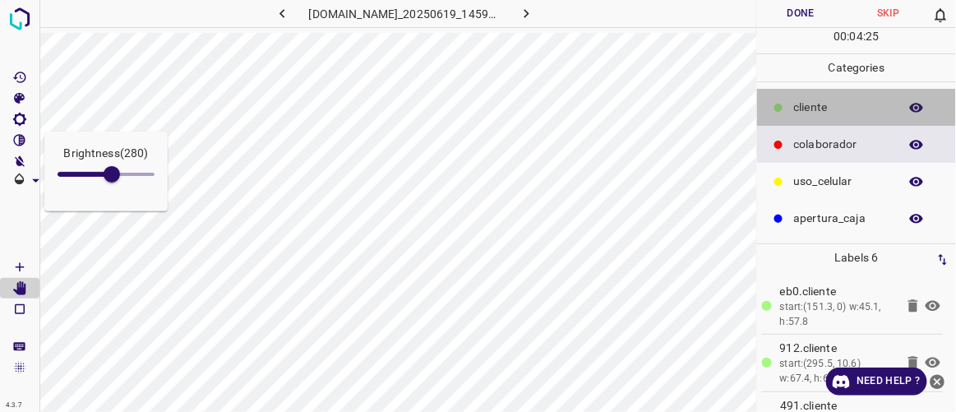
click at [819, 100] on p "​​cliente" at bounding box center [842, 107] width 96 height 17
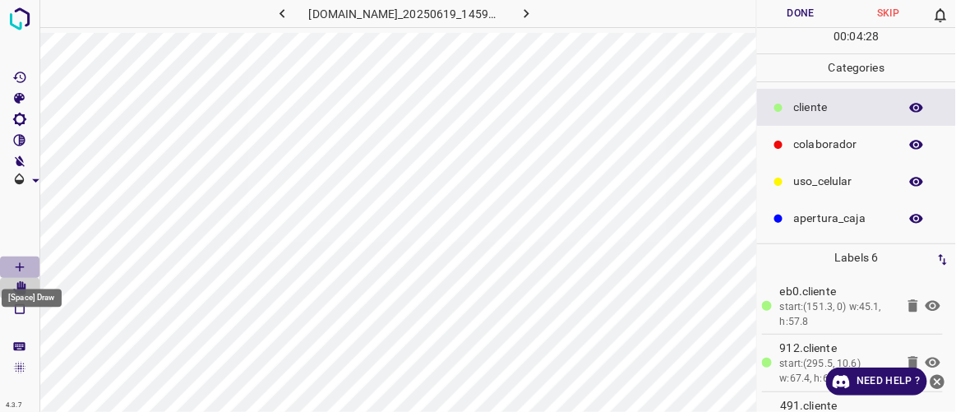
drag, startPoint x: 20, startPoint y: 267, endPoint x: 37, endPoint y: 261, distance: 18.2
click at [21, 266] on icon "[Space] Draw" at bounding box center [20, 267] width 8 height 8
click at [805, 16] on button "Done" at bounding box center [800, 13] width 87 height 27
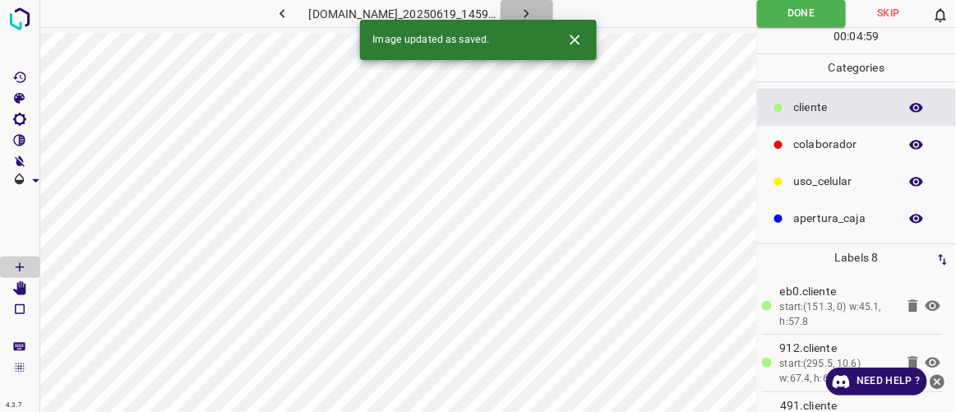
click at [535, 9] on icon "button" at bounding box center [526, 13] width 17 height 17
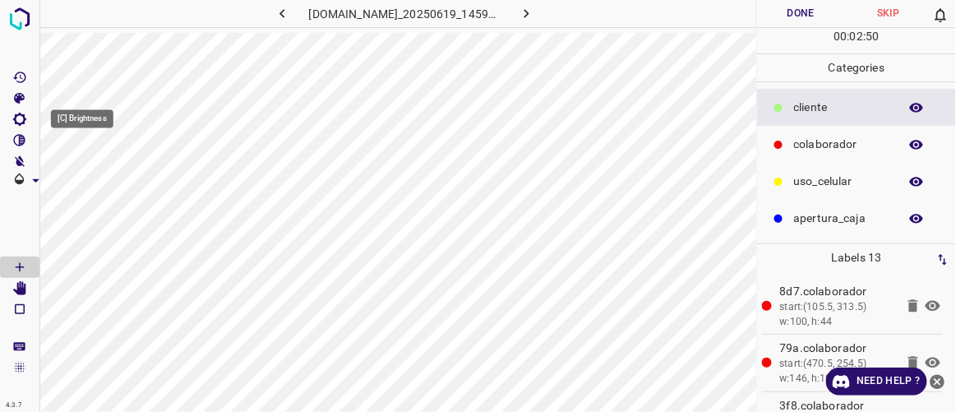
click at [24, 119] on icon "[C] Brightness" at bounding box center [19, 119] width 13 height 13
type input "233"
drag, startPoint x: 77, startPoint y: 176, endPoint x: 103, endPoint y: 183, distance: 26.5
click at [103, 182] on span at bounding box center [103, 174] width 16 height 16
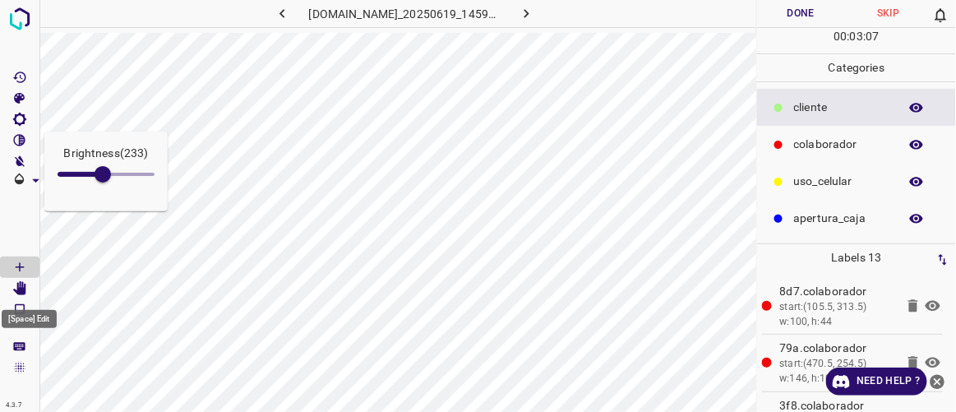
click at [20, 289] on icon "[Space] Edit" at bounding box center [19, 288] width 13 height 15
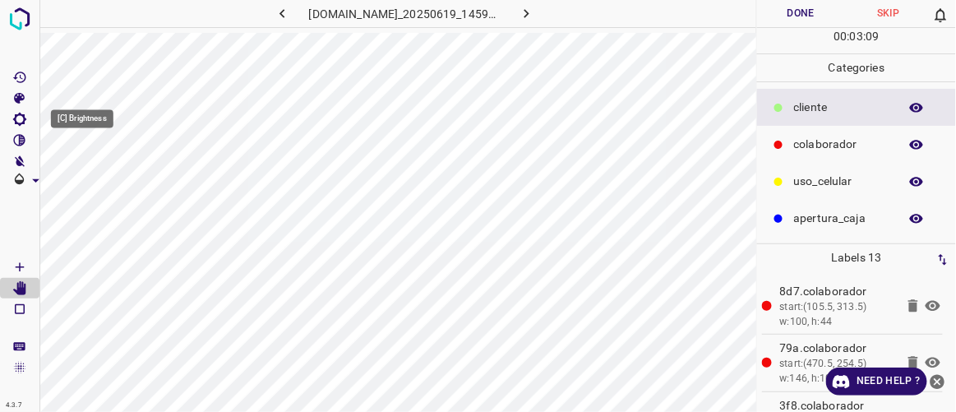
click at [29, 118] on Brightness"] "[C] Brightness" at bounding box center [19, 118] width 39 height 21
type input "144"
drag, startPoint x: 102, startPoint y: 175, endPoint x: 85, endPoint y: 176, distance: 16.5
click at [85, 176] on span at bounding box center [87, 174] width 16 height 16
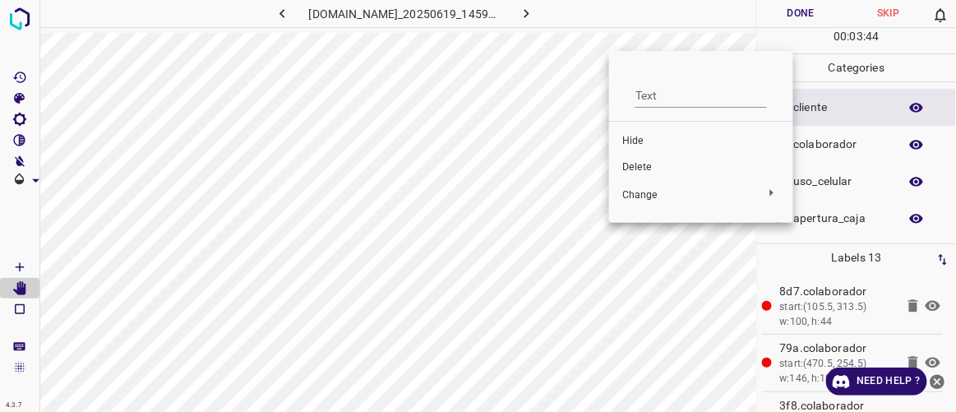
click at [632, 162] on span "Delete" at bounding box center [701, 167] width 158 height 15
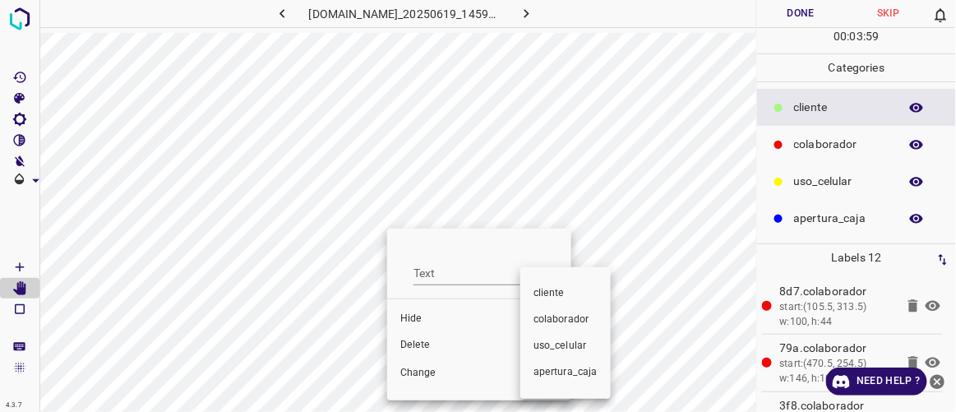
click at [422, 344] on div at bounding box center [478, 206] width 956 height 412
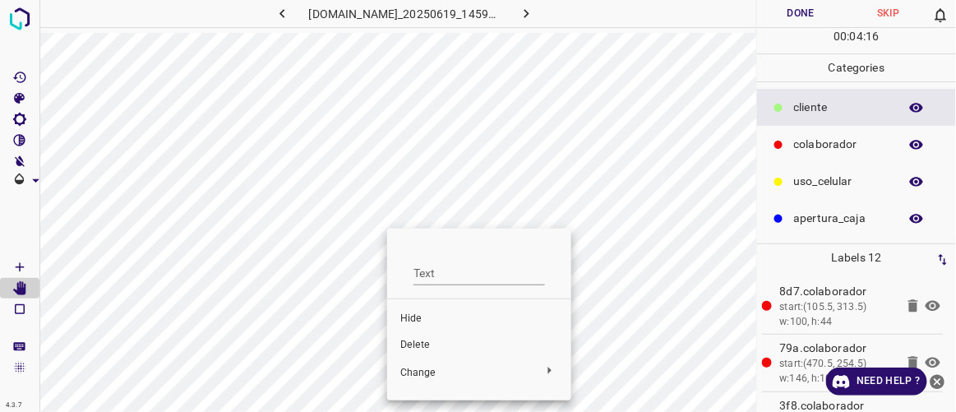
click at [422, 344] on span "Delete" at bounding box center [479, 345] width 158 height 15
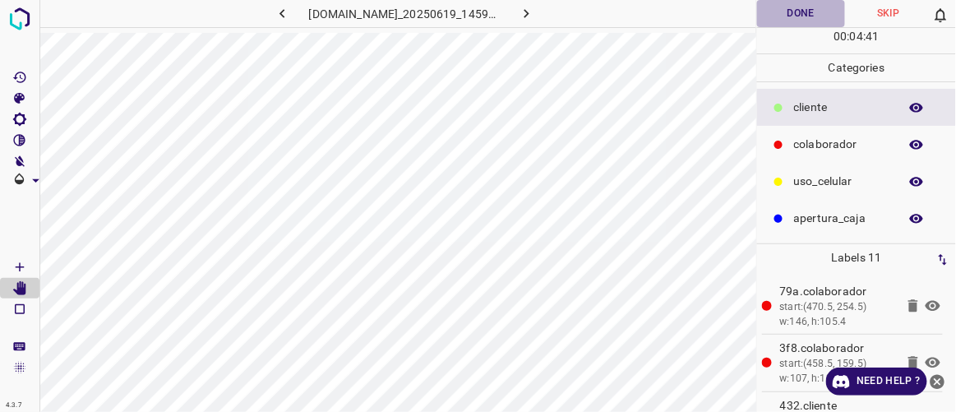
click at [785, 9] on button "Done" at bounding box center [800, 13] width 87 height 27
click at [529, 9] on icon "button" at bounding box center [526, 13] width 5 height 9
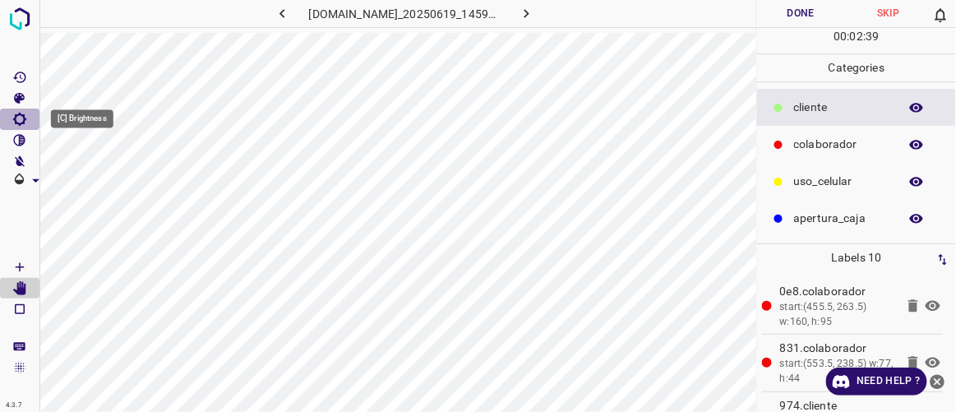
click at [29, 117] on Brightness"] "[C] Brightness" at bounding box center [19, 118] width 39 height 21
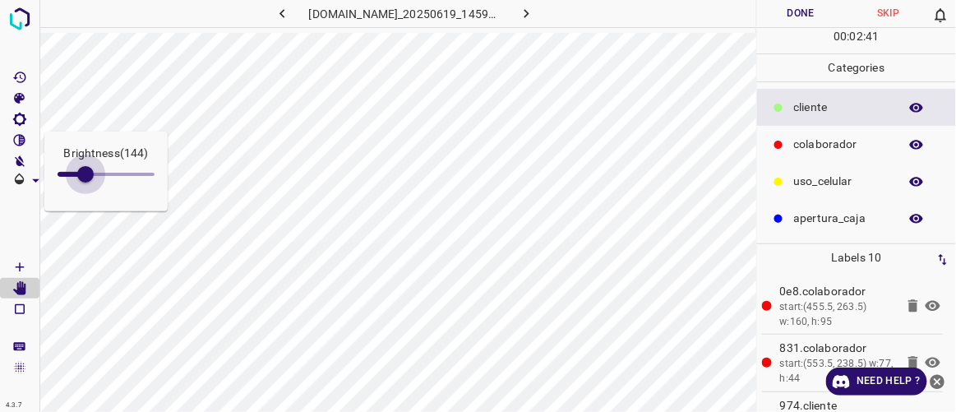
type input "148"
drag, startPoint x: 79, startPoint y: 172, endPoint x: 86, endPoint y: 178, distance: 9.4
click at [86, 178] on span at bounding box center [86, 174] width 16 height 16
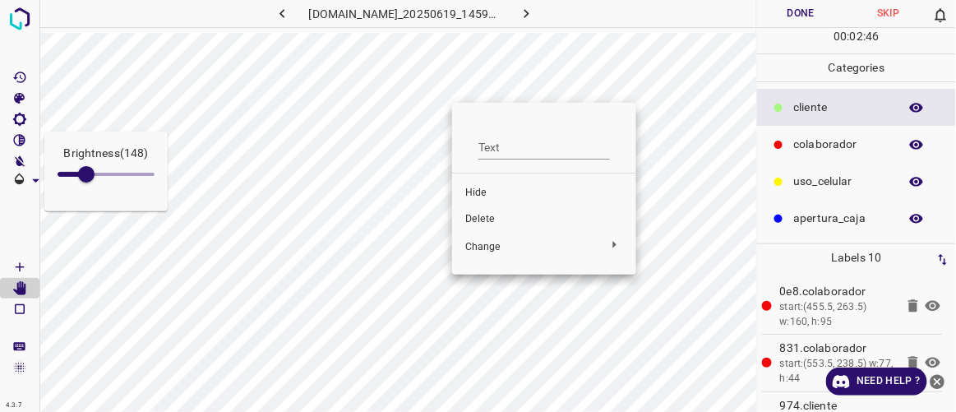
click at [482, 218] on span "Delete" at bounding box center [544, 219] width 158 height 15
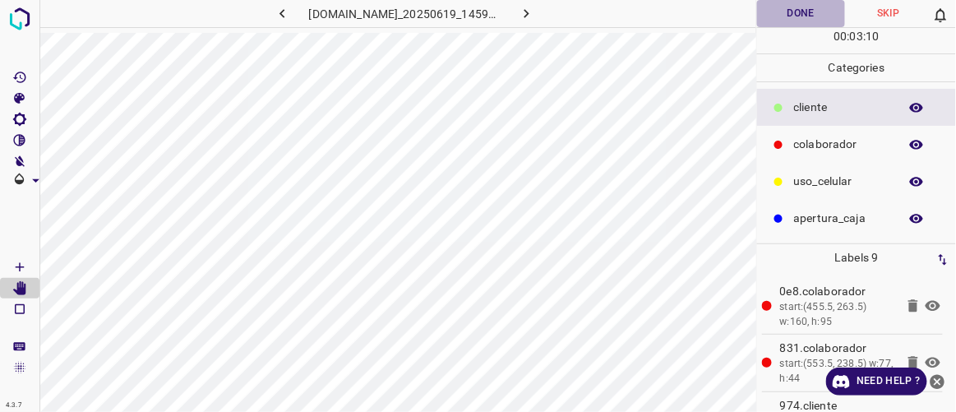
click at [818, 16] on button "Done" at bounding box center [800, 13] width 87 height 27
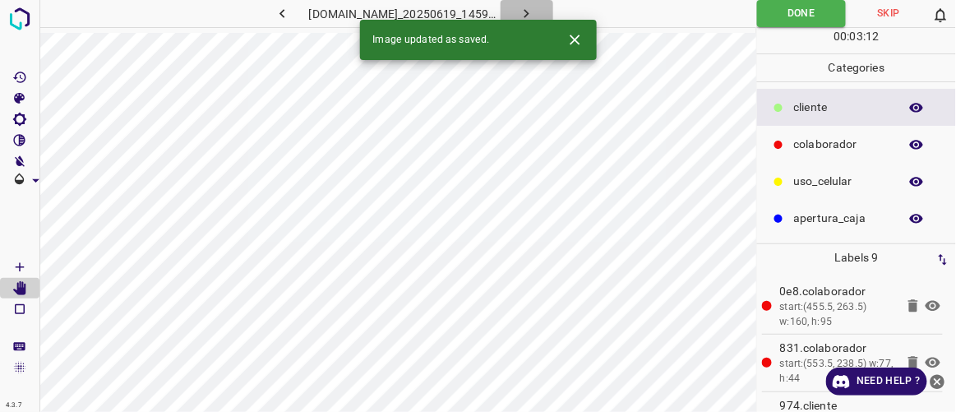
click at [535, 17] on icon "button" at bounding box center [526, 13] width 17 height 17
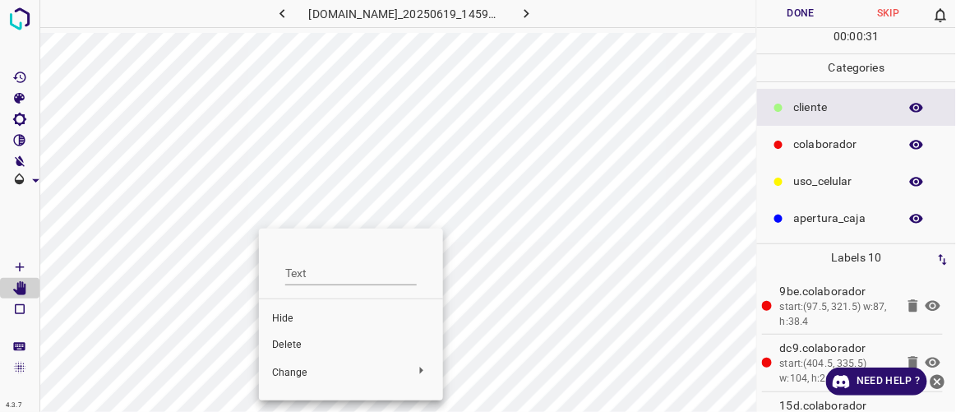
click at [288, 342] on span "Delete" at bounding box center [351, 345] width 158 height 15
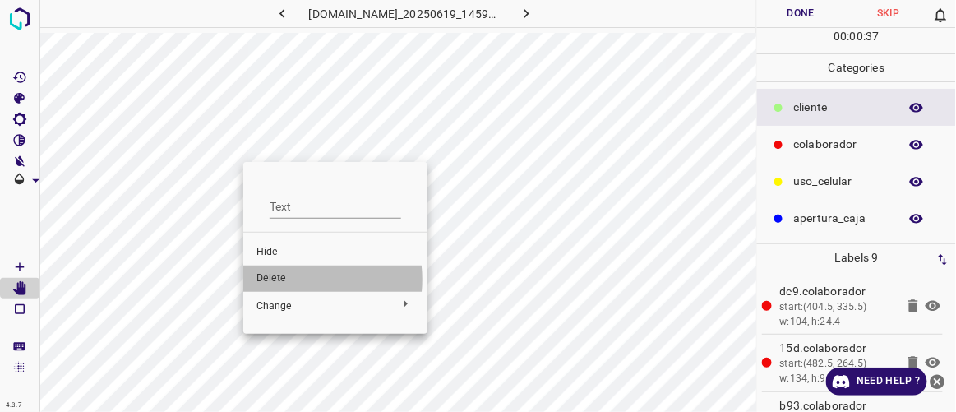
click at [285, 279] on span "Delete" at bounding box center [335, 278] width 158 height 15
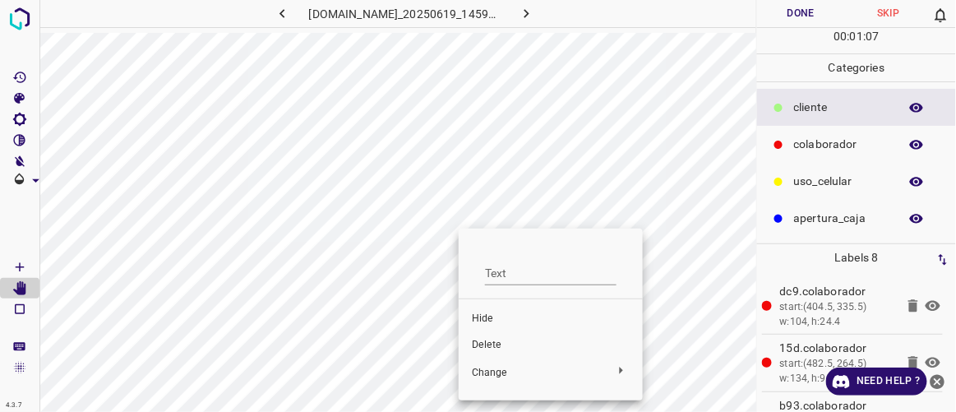
click at [485, 347] on span "Delete" at bounding box center [551, 345] width 158 height 15
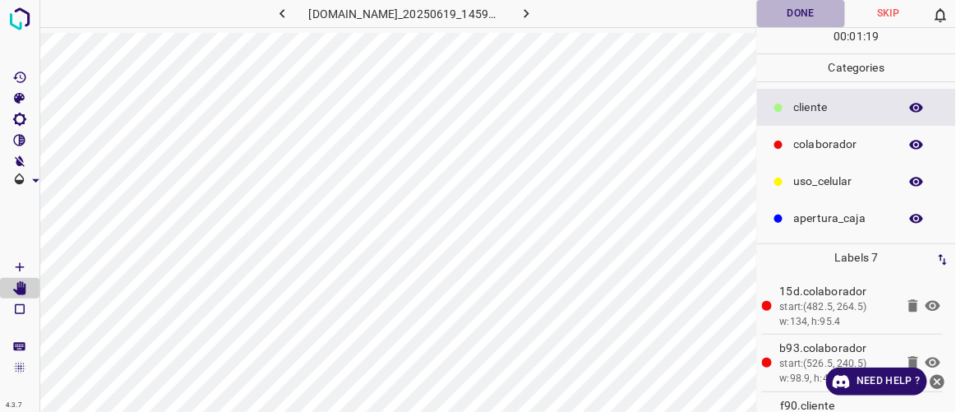
click at [799, 12] on button "Done" at bounding box center [800, 13] width 87 height 27
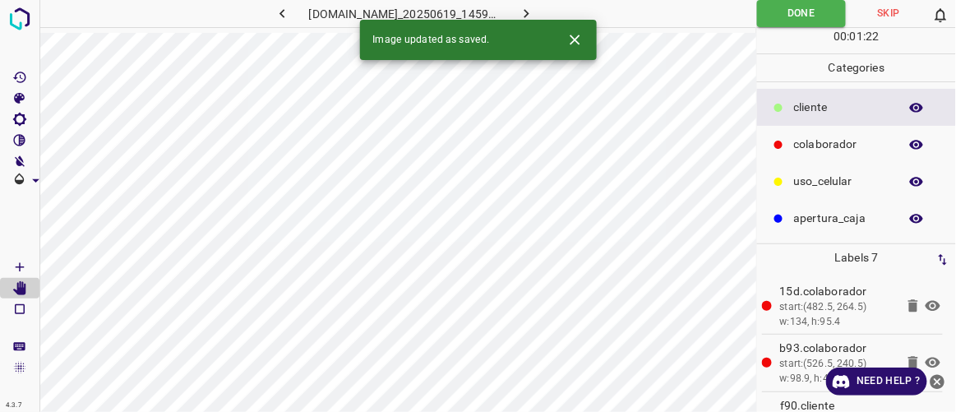
click at [553, 13] on button "button" at bounding box center [527, 13] width 53 height 27
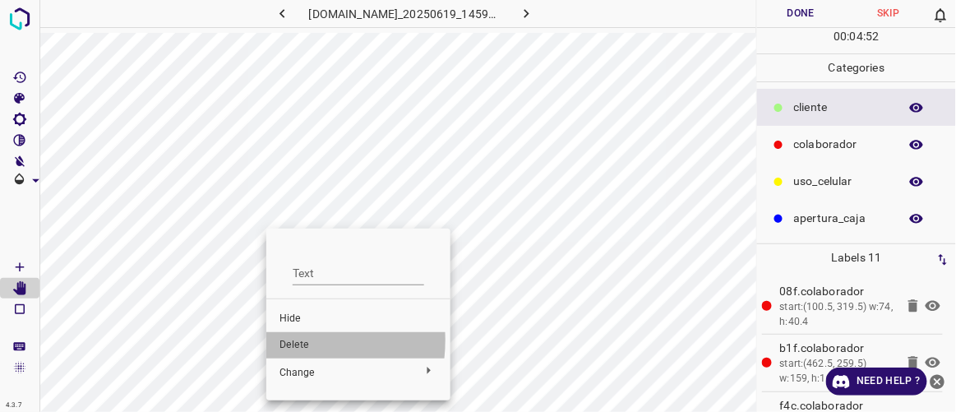
click at [278, 340] on li "Delete" at bounding box center [358, 345] width 184 height 26
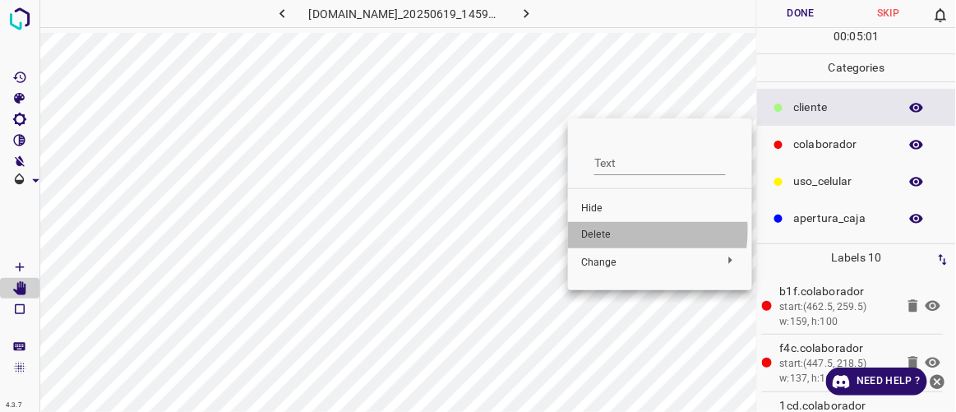
click at [593, 229] on span "Delete" at bounding box center [660, 235] width 158 height 15
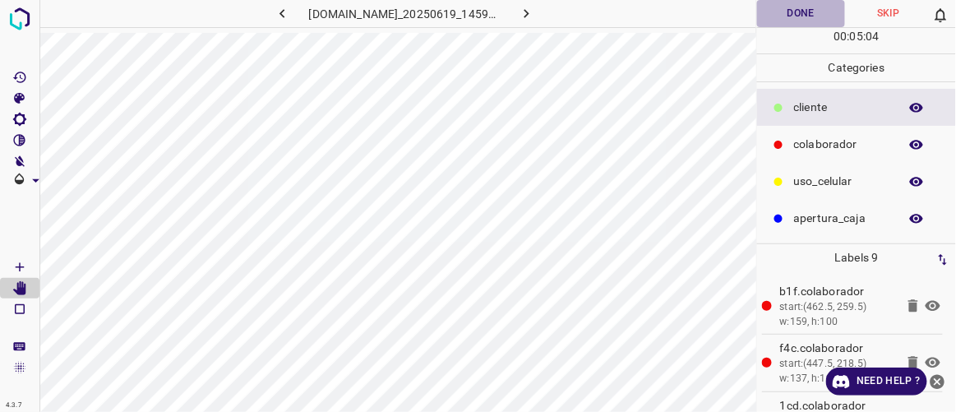
click at [796, 18] on button "Done" at bounding box center [800, 13] width 87 height 27
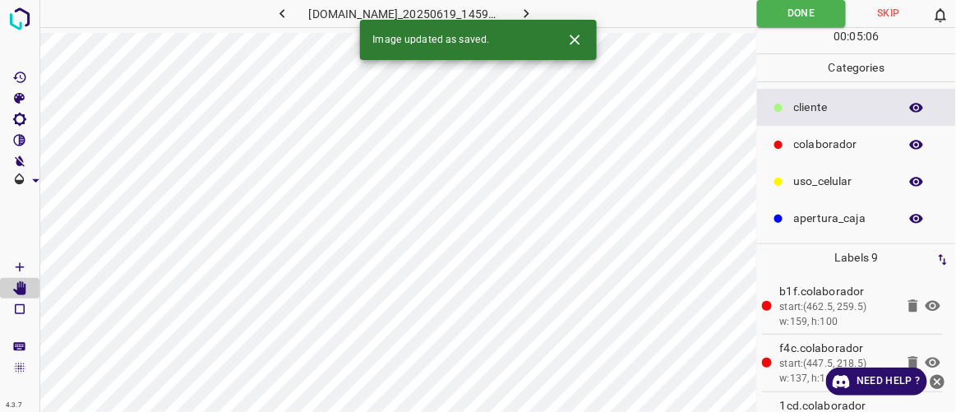
click at [535, 9] on icon "button" at bounding box center [526, 13] width 17 height 17
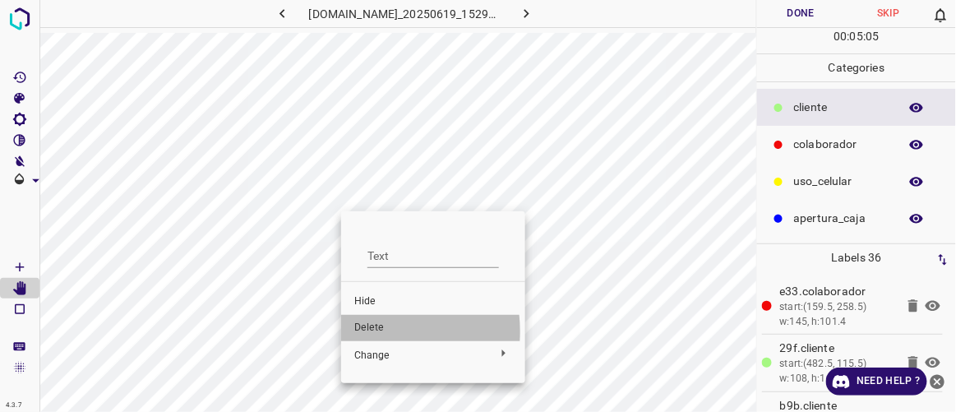
click at [362, 331] on span "Delete" at bounding box center [433, 328] width 158 height 15
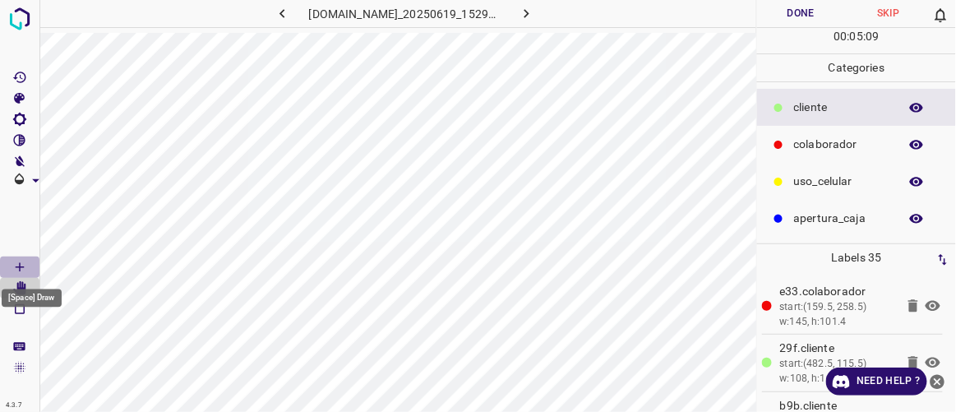
click at [25, 265] on icon "[Space] Draw" at bounding box center [19, 267] width 15 height 15
click at [21, 287] on icon "[Space] Edit" at bounding box center [19, 288] width 13 height 15
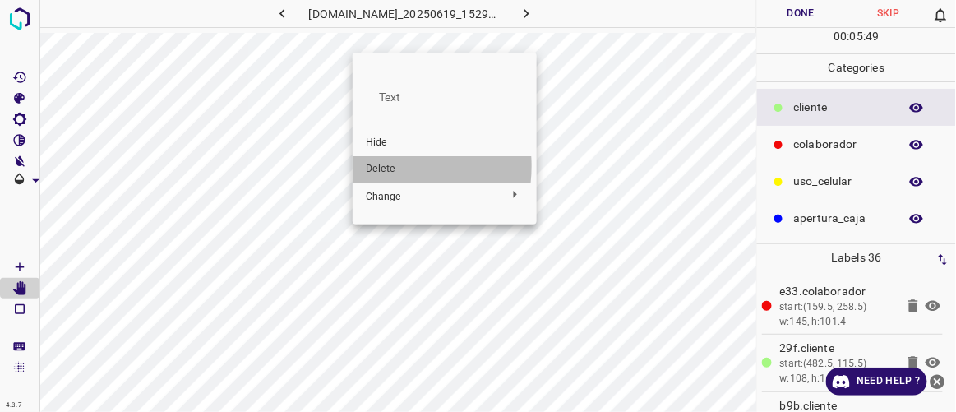
click at [374, 166] on span "Delete" at bounding box center [445, 169] width 158 height 15
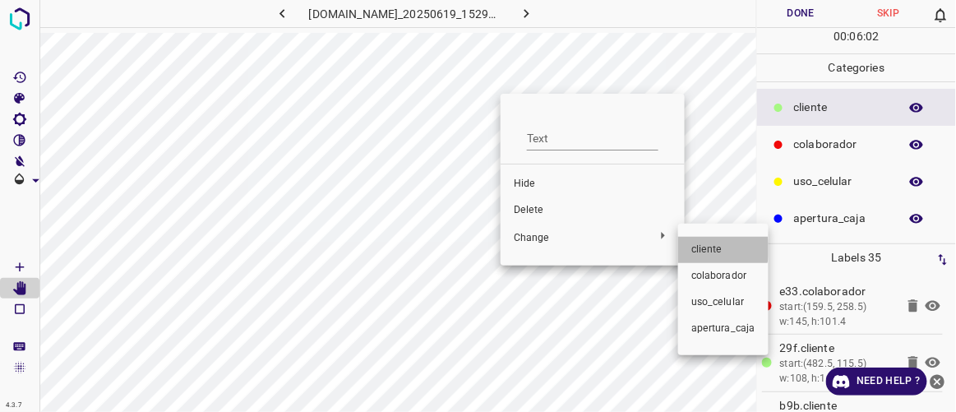
click at [706, 249] on span "​​cliente" at bounding box center [723, 249] width 64 height 15
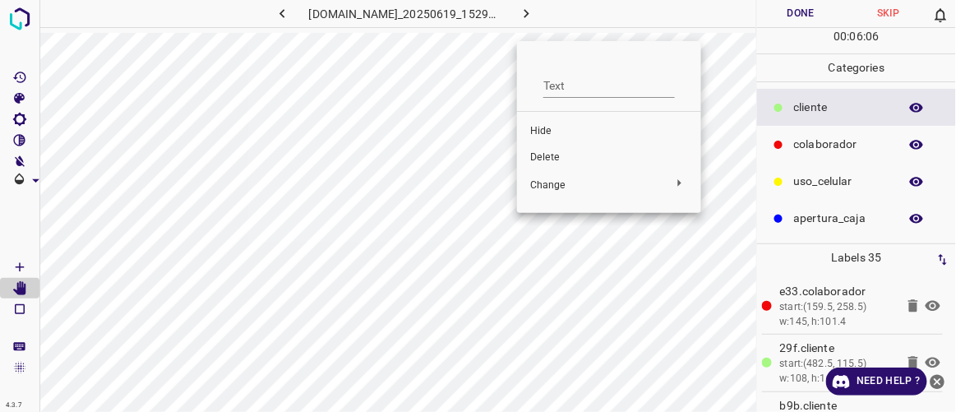
click at [547, 157] on span "Delete" at bounding box center [609, 157] width 158 height 15
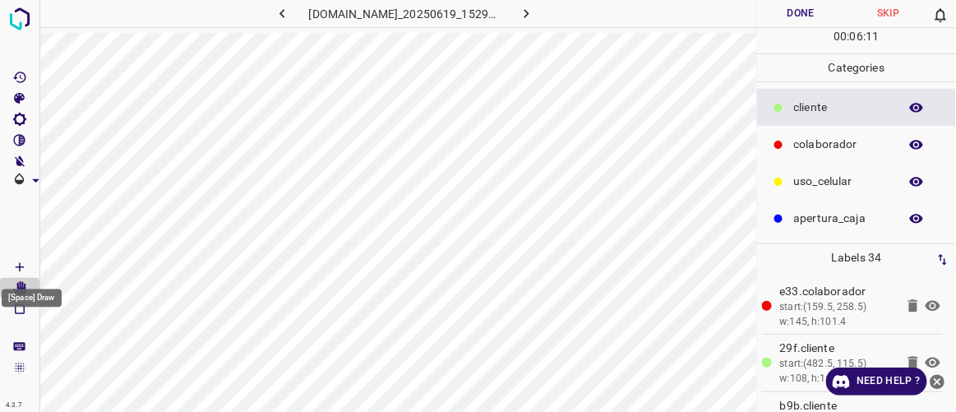
click at [29, 265] on Draw"] "[Space] Draw" at bounding box center [19, 266] width 39 height 21
click at [22, 286] on icon "[Space] Edit" at bounding box center [19, 288] width 13 height 15
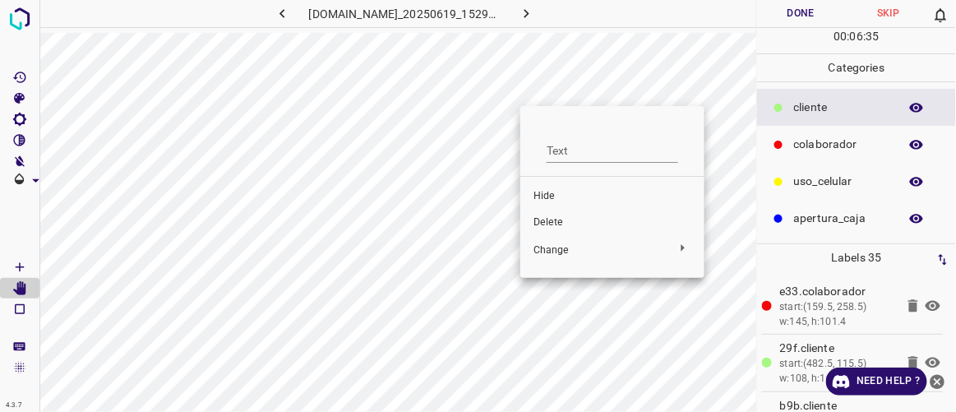
click at [552, 217] on span "Delete" at bounding box center [612, 222] width 158 height 15
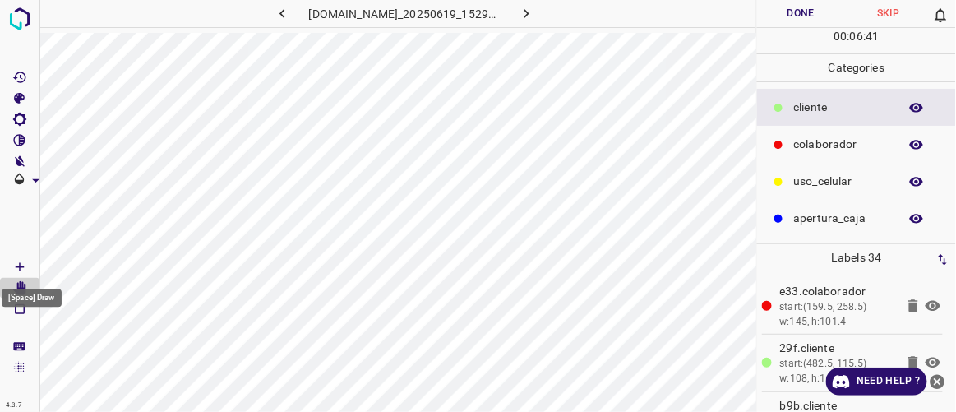
click at [21, 267] on icon "[Space] Draw" at bounding box center [19, 267] width 15 height 15
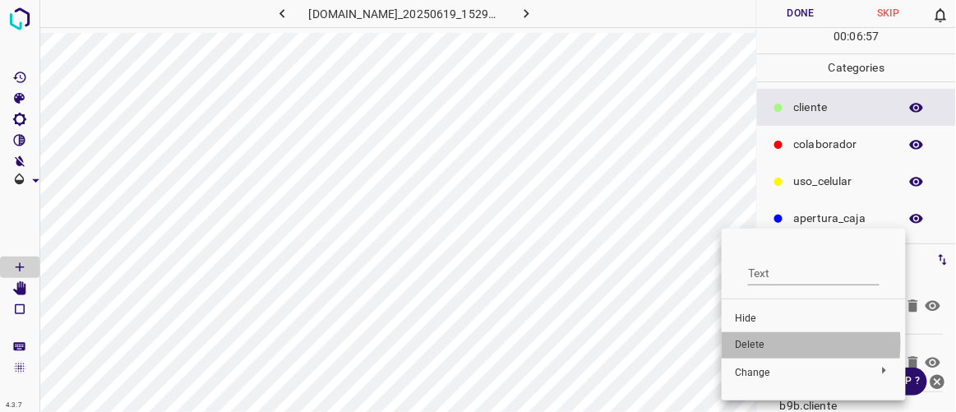
click at [750, 343] on span "Delete" at bounding box center [814, 345] width 158 height 15
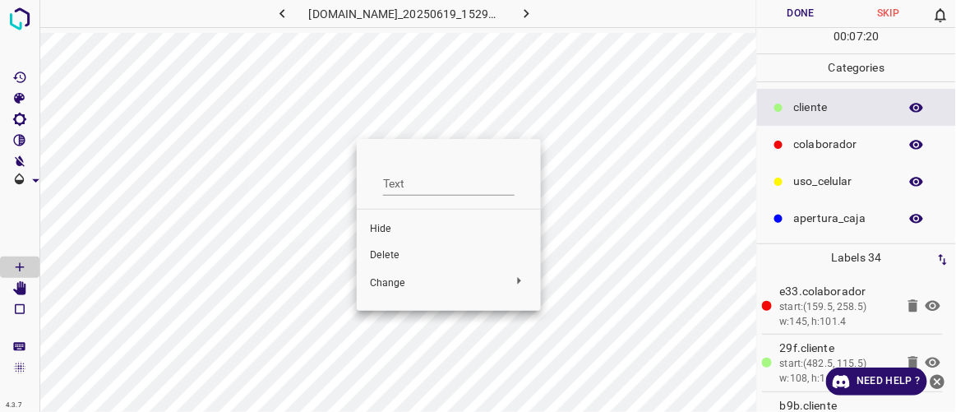
click at [400, 257] on span "Delete" at bounding box center [449, 255] width 158 height 15
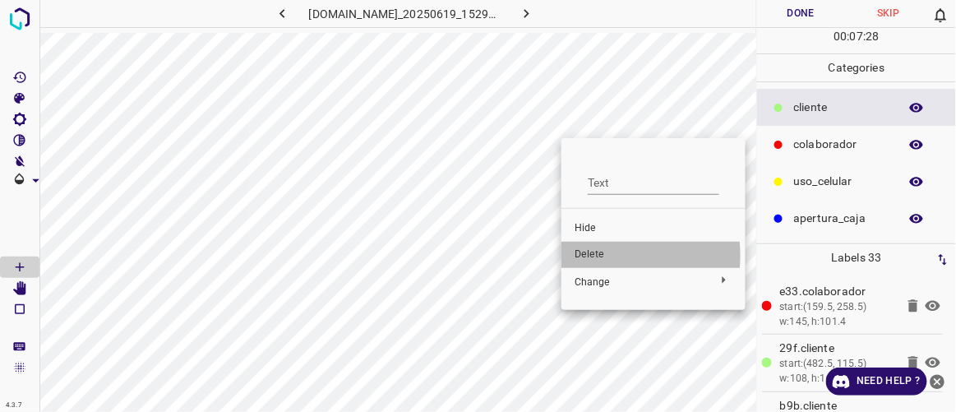
click at [590, 256] on span "Delete" at bounding box center [654, 254] width 158 height 15
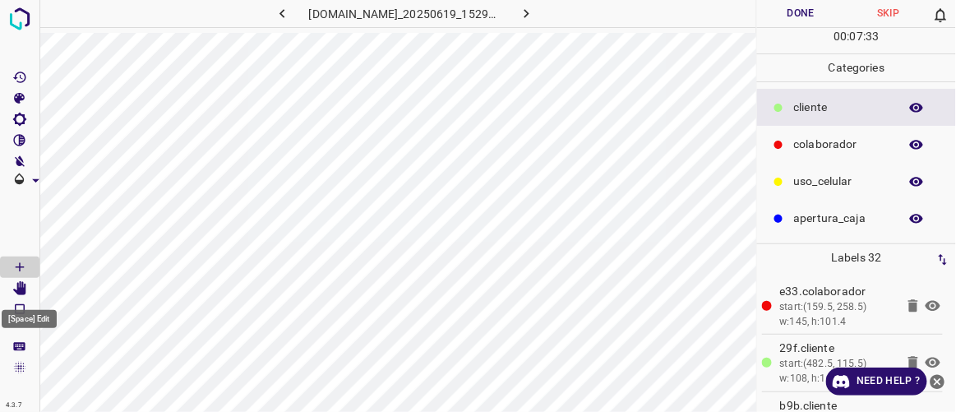
click at [22, 282] on icon "[Space] Edit" at bounding box center [19, 288] width 13 height 15
click at [16, 265] on icon "[Space] Draw" at bounding box center [19, 267] width 15 height 15
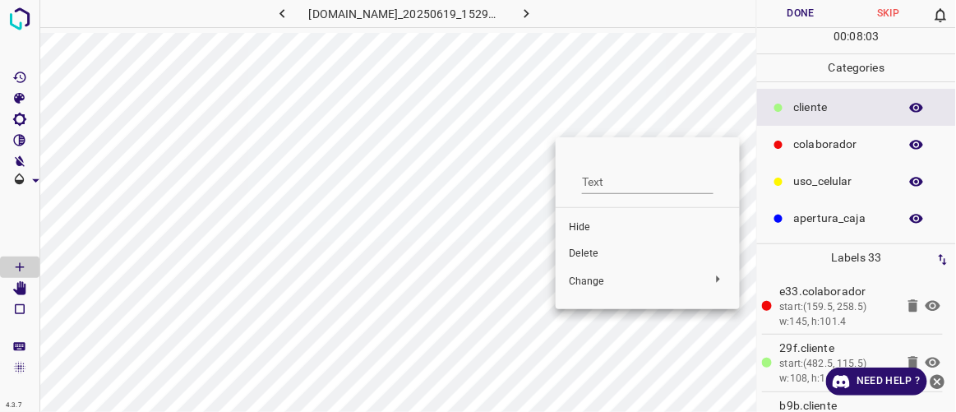
click at [581, 251] on span "Delete" at bounding box center [648, 254] width 158 height 15
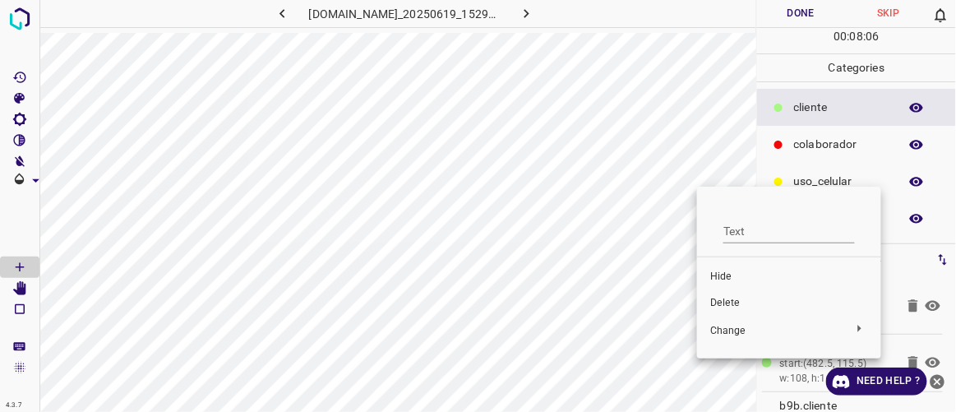
click at [729, 301] on span "Delete" at bounding box center [789, 303] width 158 height 15
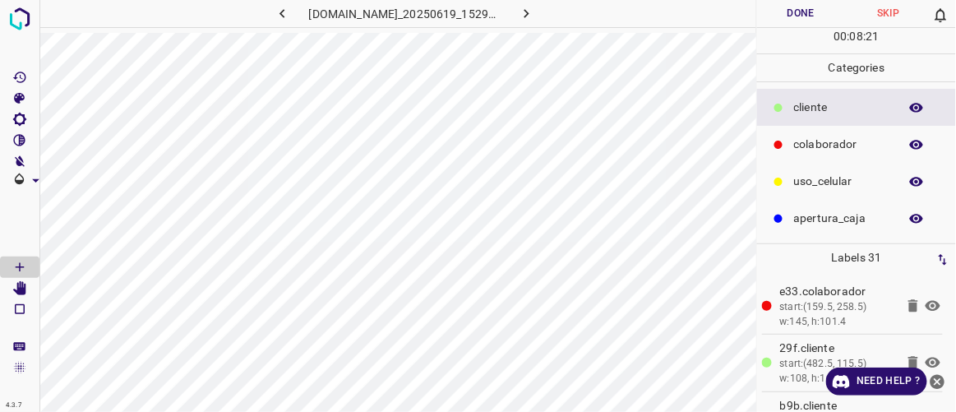
click at [835, 15] on button "Done" at bounding box center [800, 13] width 87 height 27
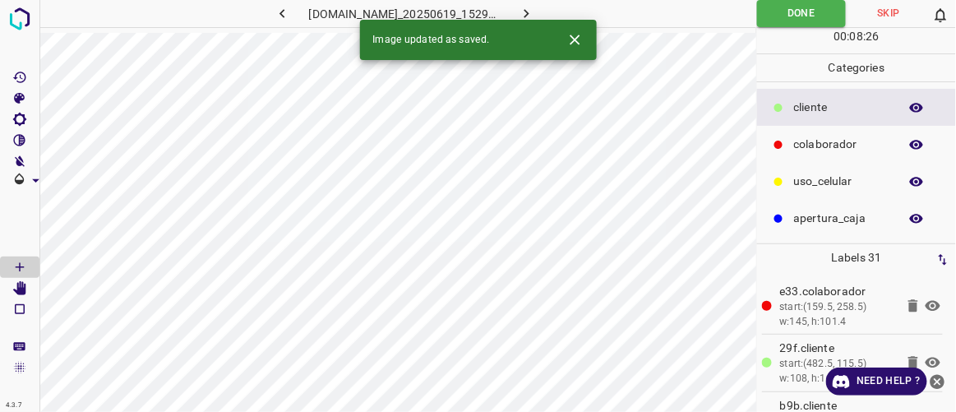
click at [535, 12] on icon "button" at bounding box center [526, 13] width 17 height 17
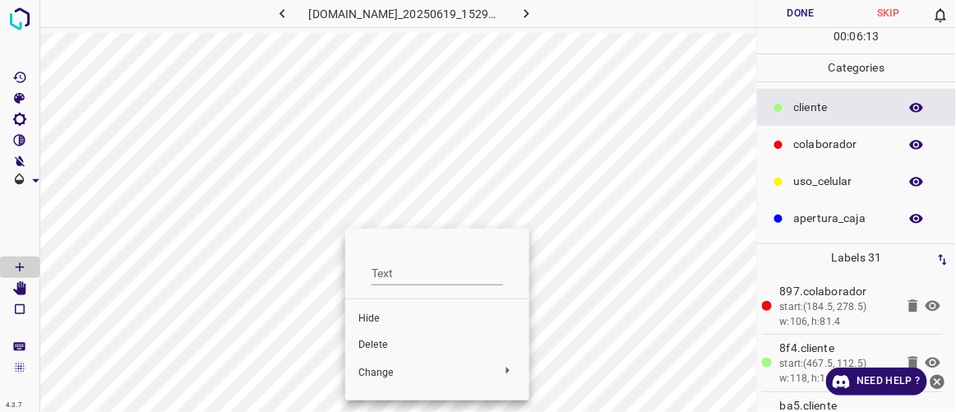
click at [367, 349] on span "Delete" at bounding box center [437, 345] width 158 height 15
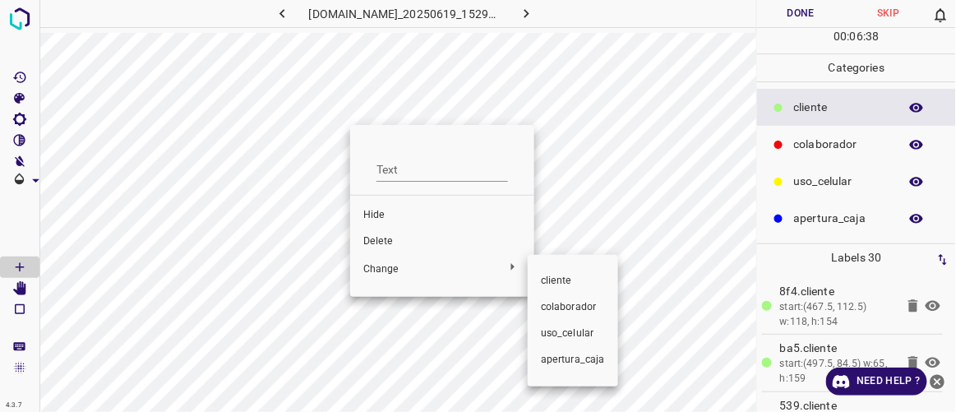
click at [547, 281] on span "​​cliente" at bounding box center [573, 281] width 64 height 15
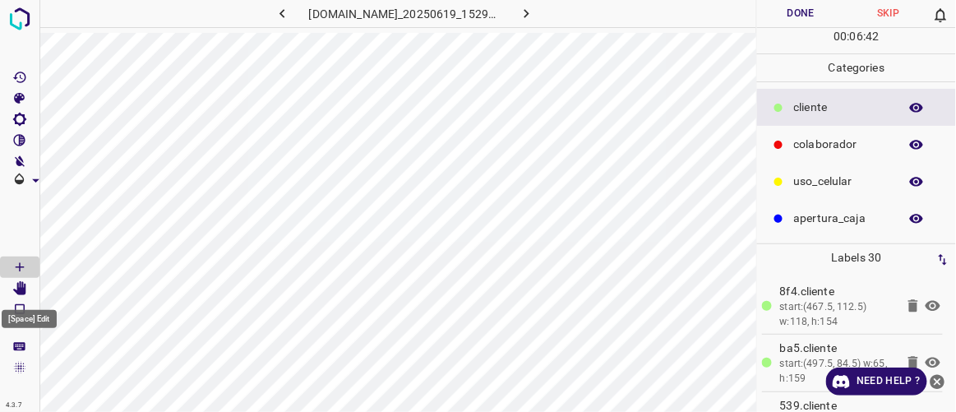
click at [17, 288] on icon "[Space] Edit" at bounding box center [19, 288] width 13 height 15
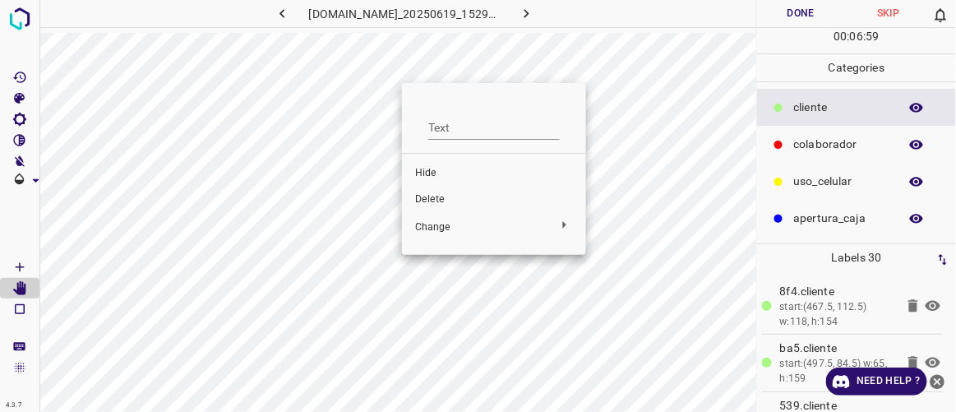
click at [438, 199] on span "Delete" at bounding box center [494, 199] width 158 height 15
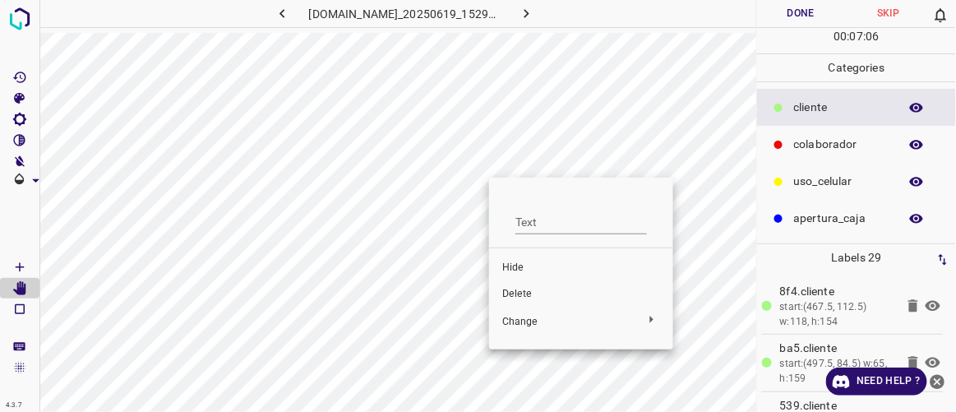
click at [586, 150] on div at bounding box center [478, 206] width 956 height 412
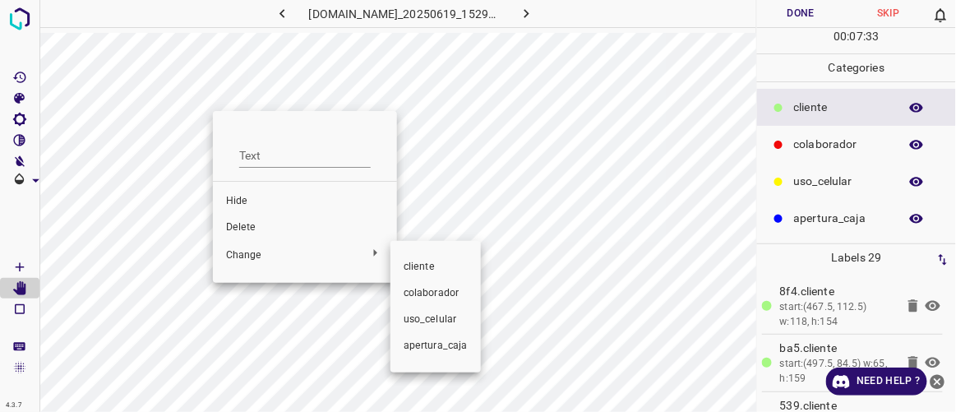
click at [247, 226] on div at bounding box center [478, 206] width 956 height 412
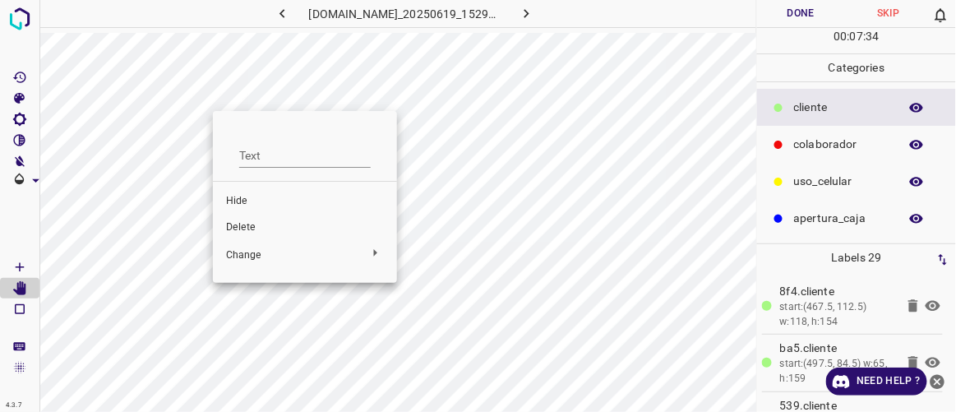
click at [241, 221] on span "Delete" at bounding box center [305, 227] width 158 height 15
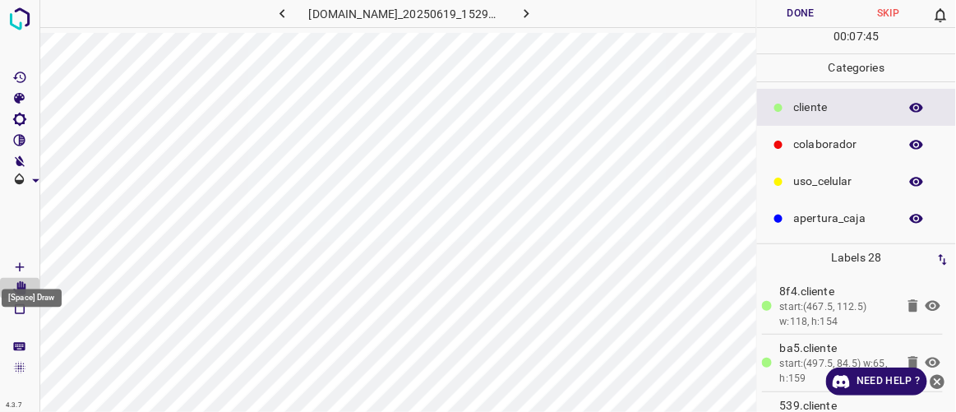
click at [26, 264] on icon "[Space] Draw" at bounding box center [19, 267] width 15 height 15
